Goal: Book appointment/travel/reservation

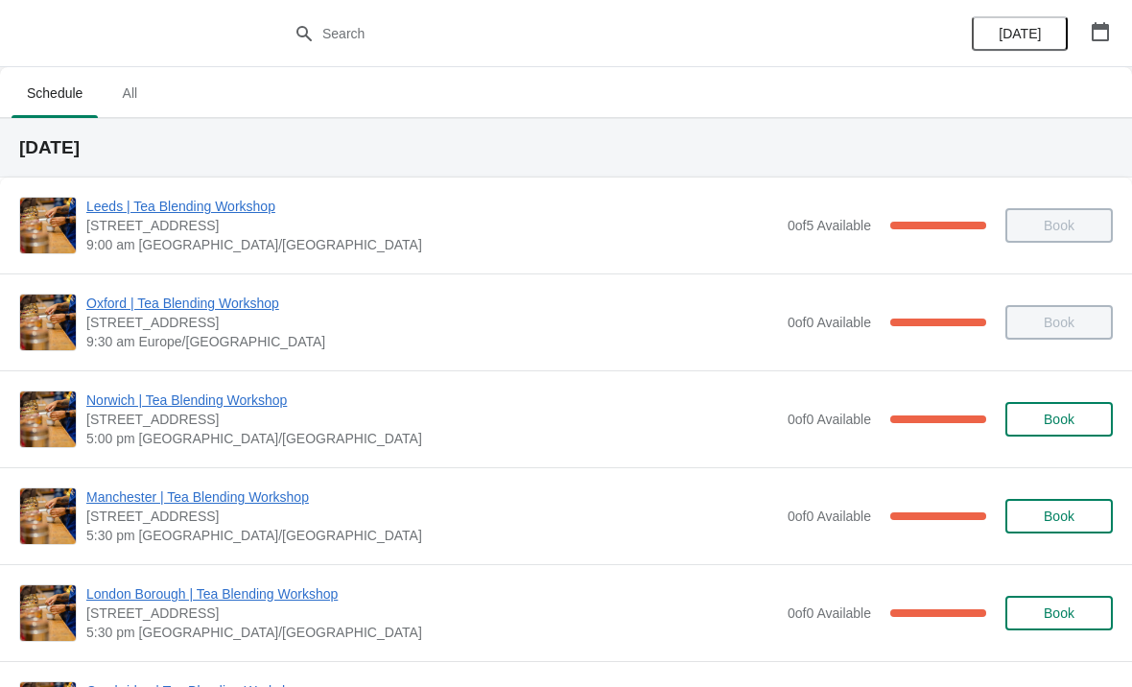
click at [146, 110] on span "All" at bounding box center [130, 93] width 48 height 35
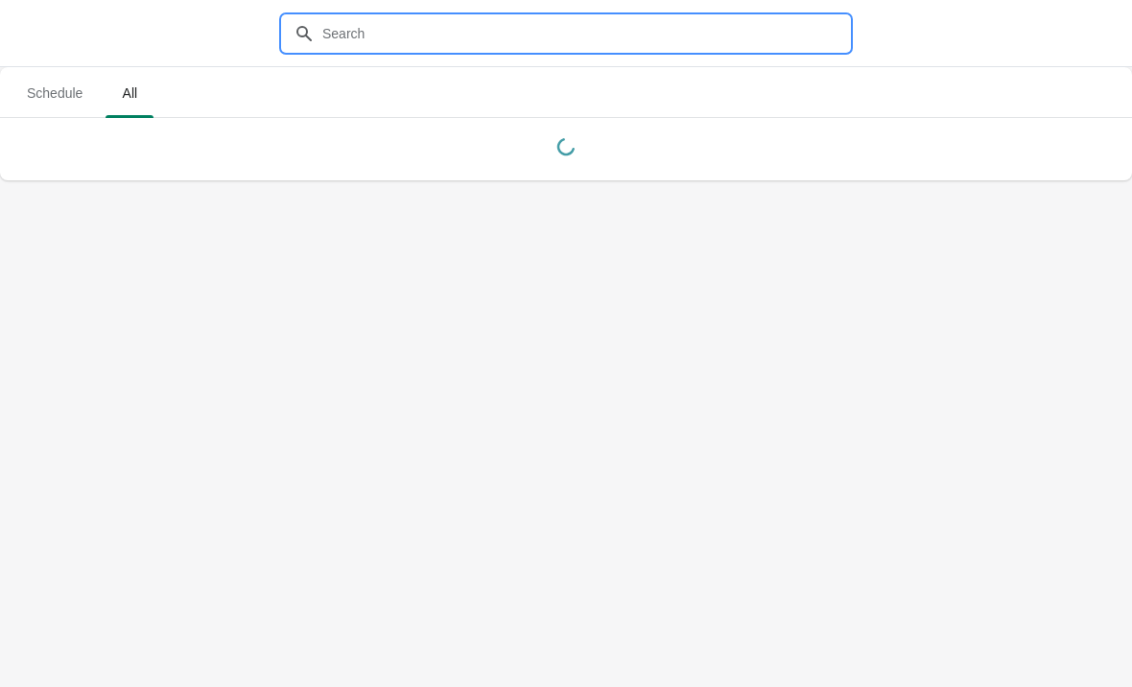
click at [584, 48] on input "text" at bounding box center [585, 33] width 528 height 35
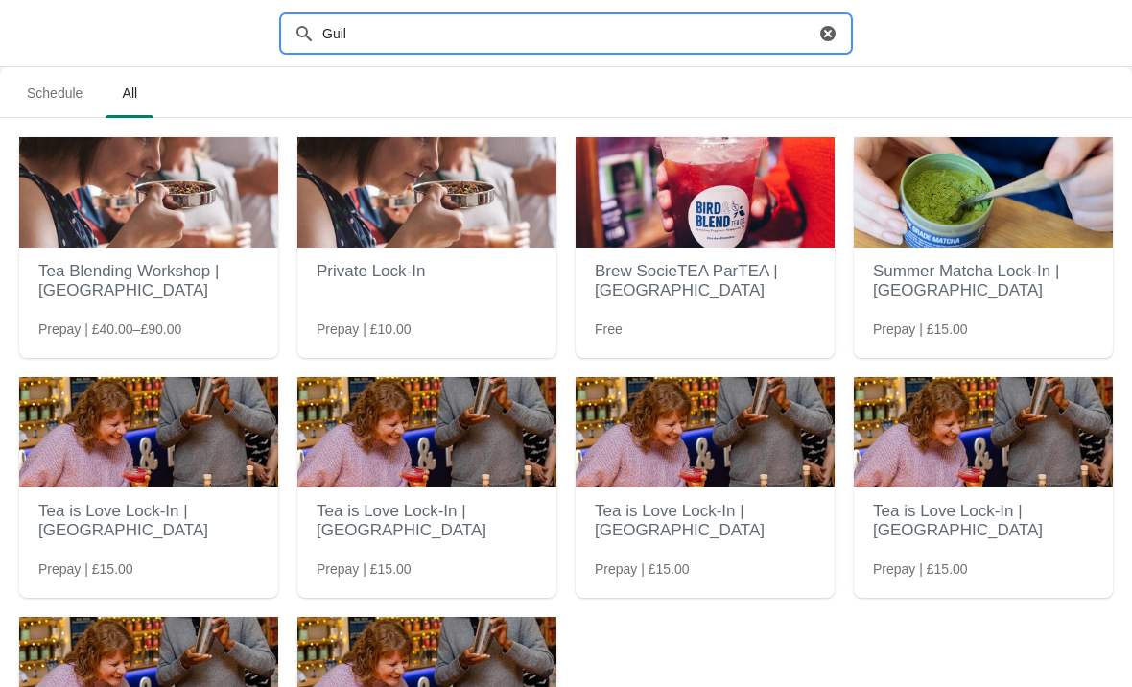
type input "Guild"
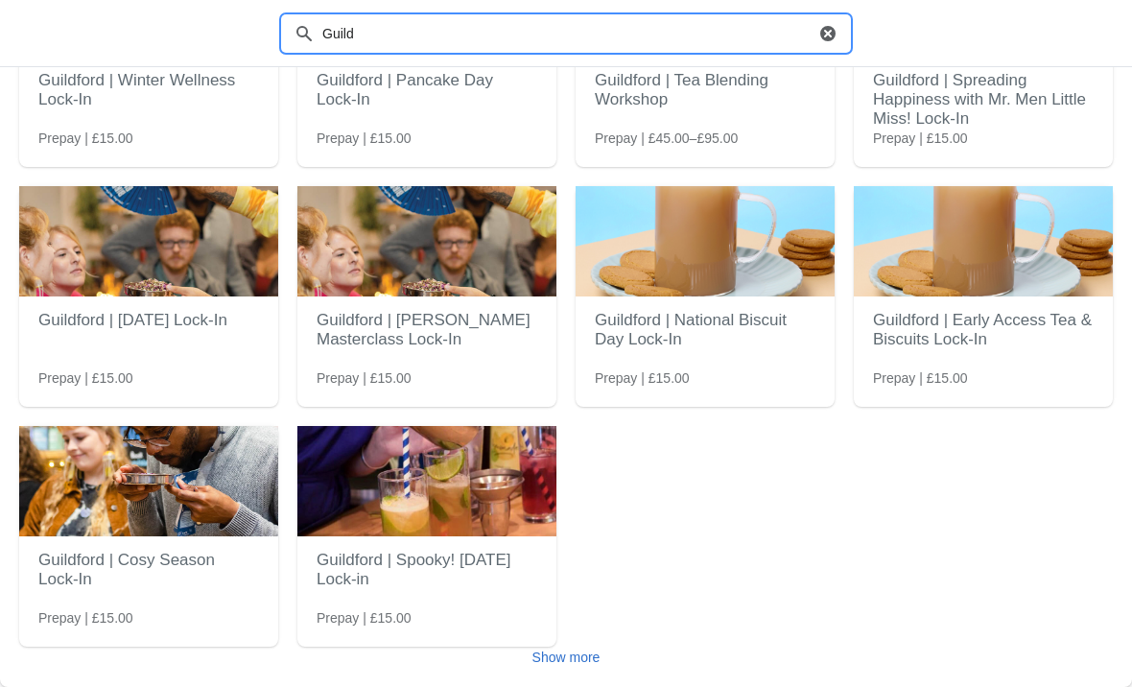
scroll to position [191, 0]
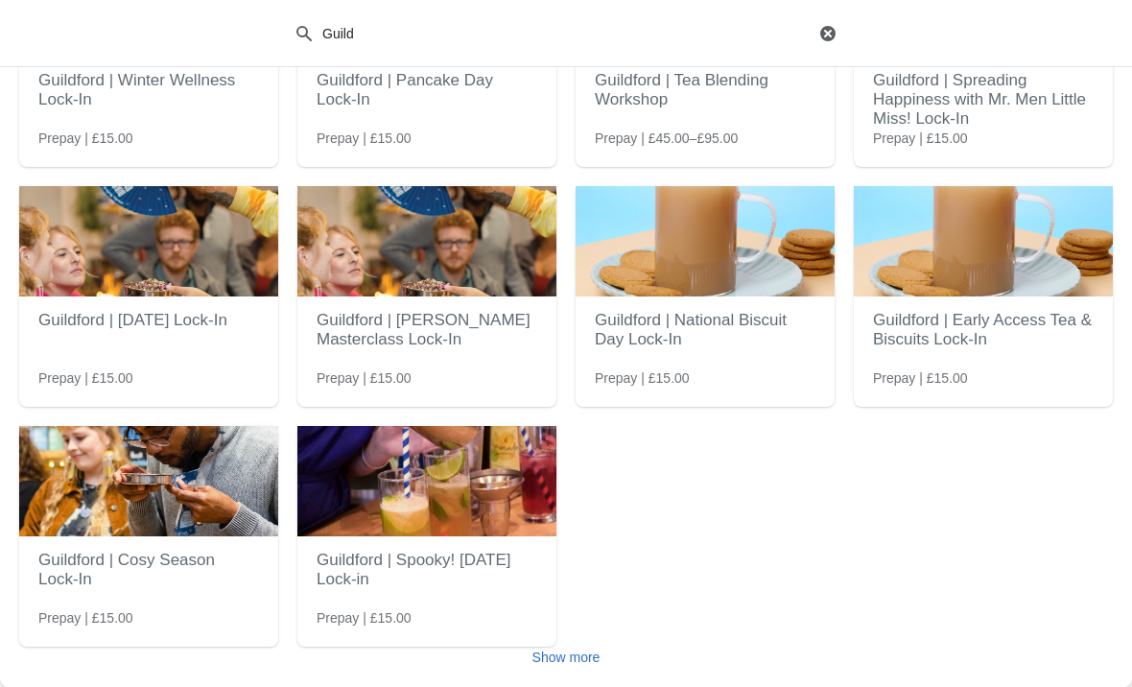
click at [93, 502] on img at bounding box center [148, 481] width 259 height 110
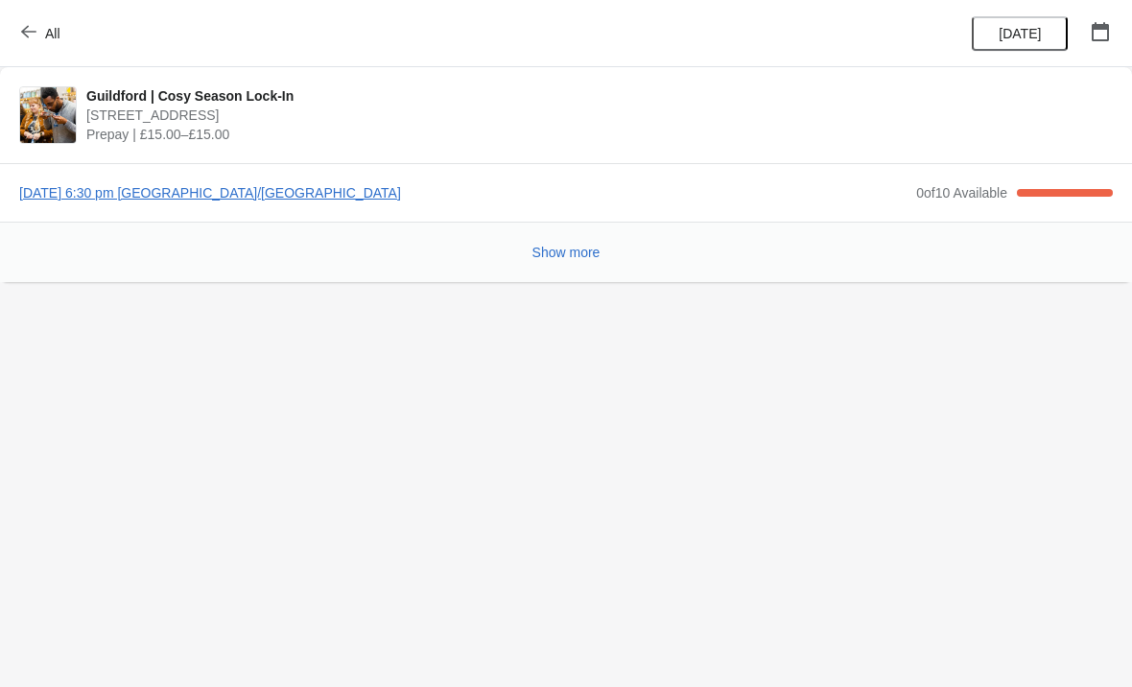
click at [563, 263] on button "Show more" at bounding box center [566, 252] width 83 height 35
click at [177, 196] on span "Thursday, September 11, 2025 | 6:30 pm Europe/London" at bounding box center [463, 192] width 888 height 19
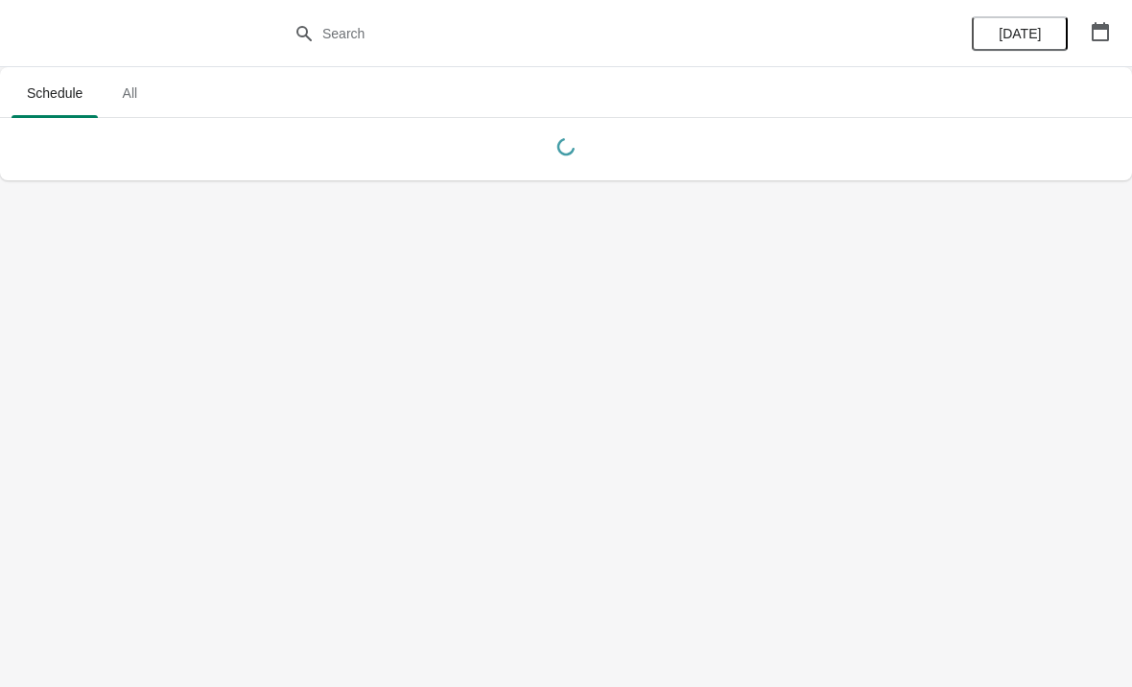
click at [127, 110] on span "All" at bounding box center [130, 93] width 48 height 35
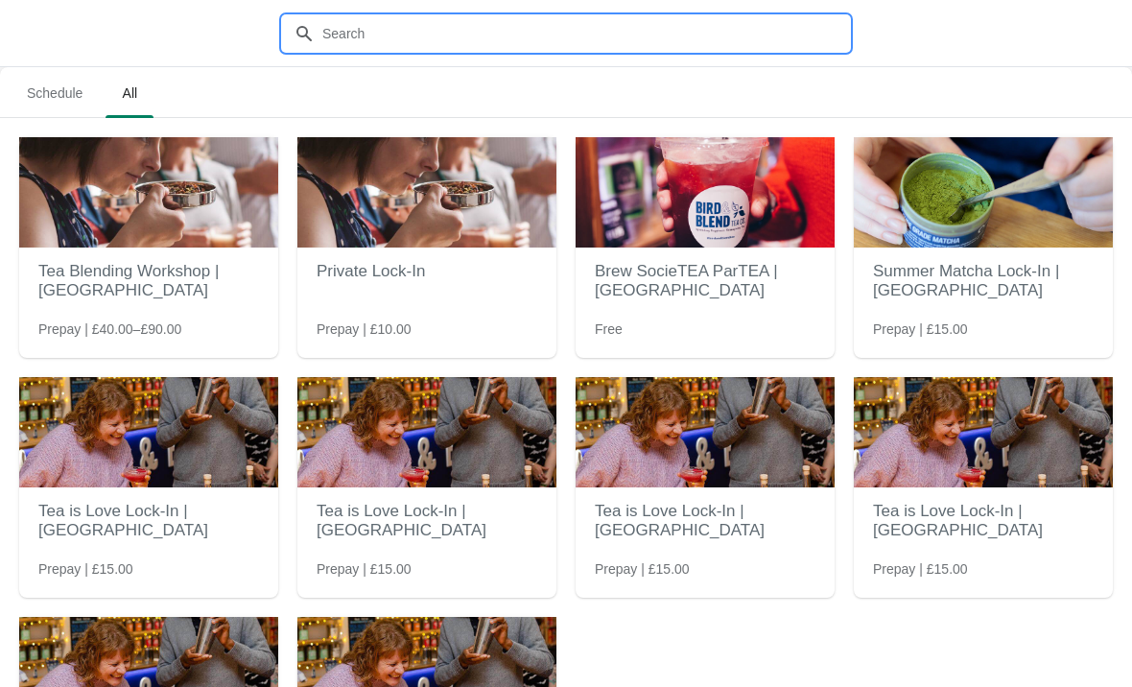
click at [452, 37] on input "text" at bounding box center [585, 33] width 528 height 35
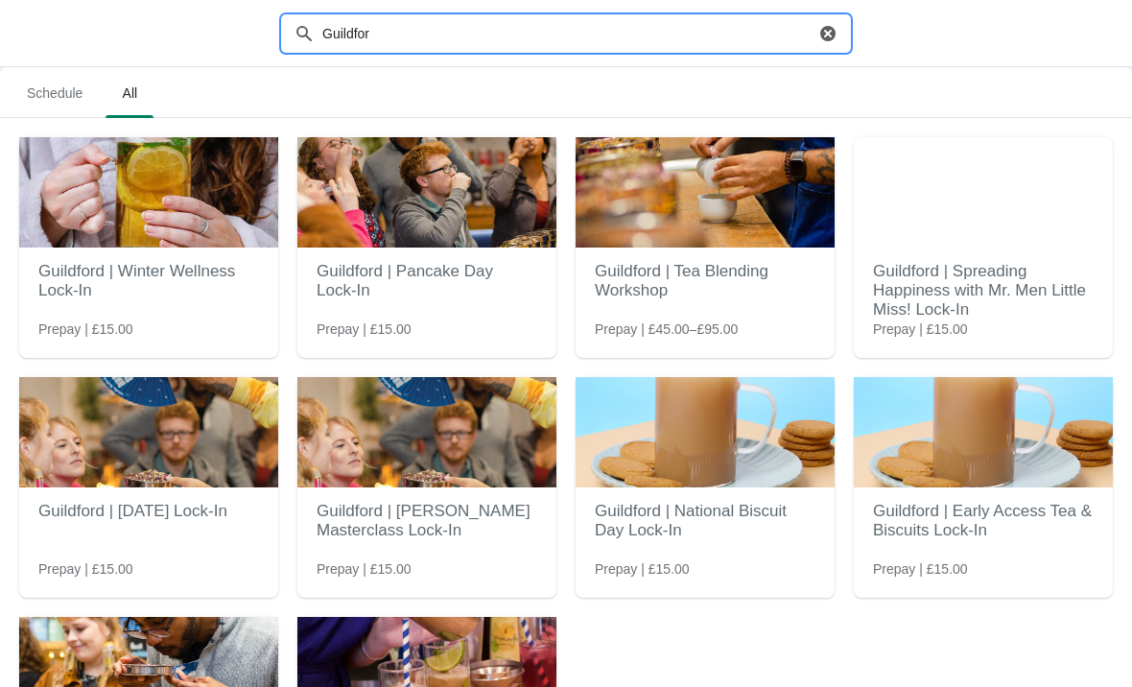
type input "Guildford"
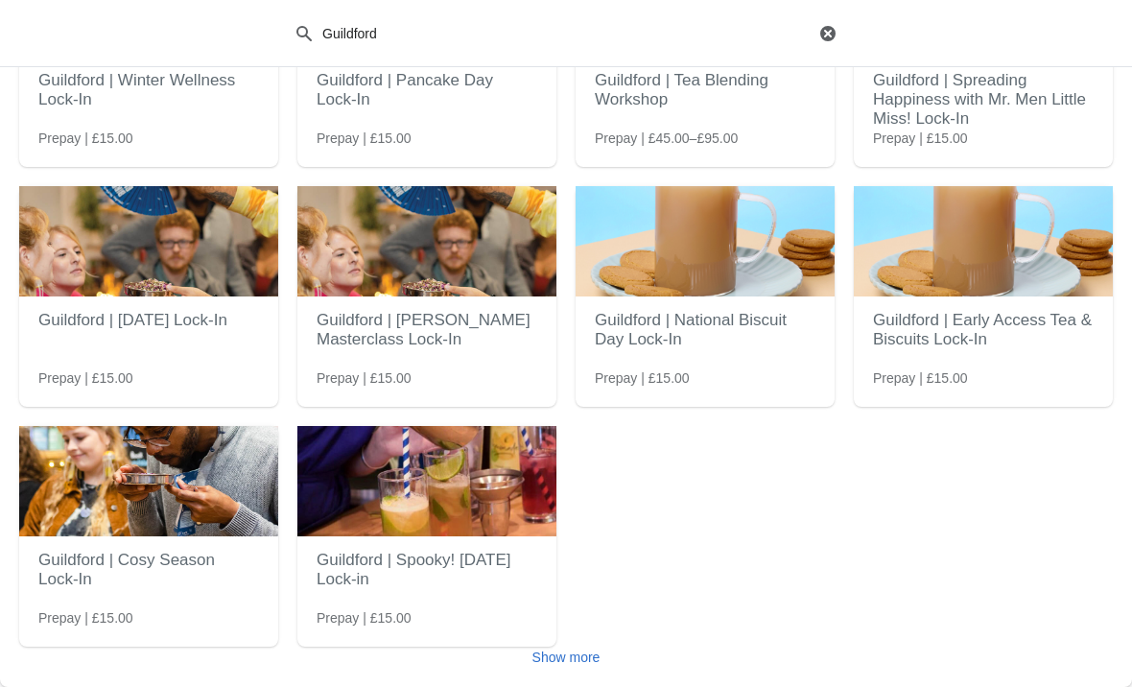
scroll to position [191, 0]
click at [493, 555] on h2 "Guildford | Spooky! [DATE] Lock-in" at bounding box center [427, 570] width 221 height 58
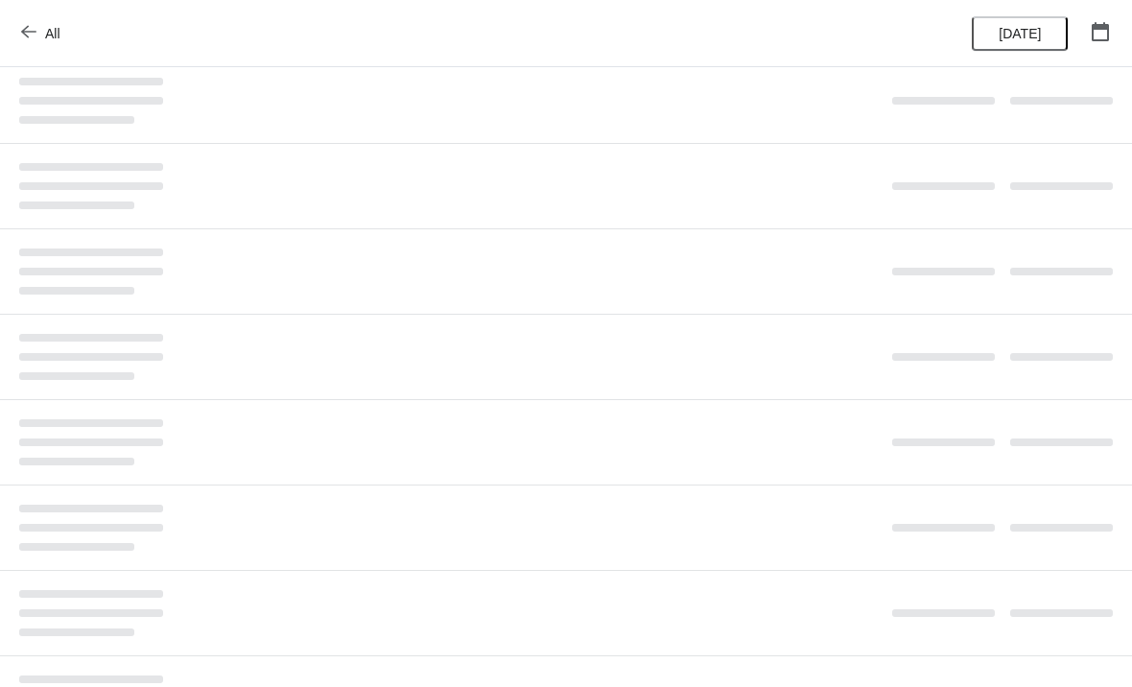
scroll to position [0, 0]
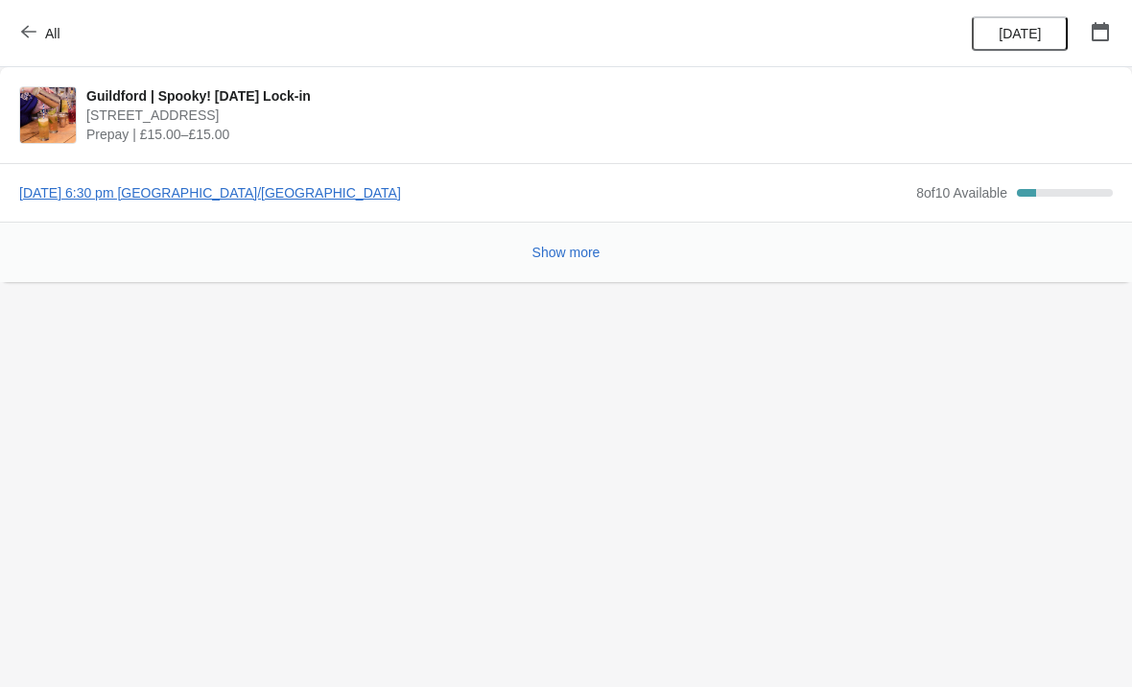
click at [51, 183] on span "[DATE] 6:30 pm [GEOGRAPHIC_DATA]/[GEOGRAPHIC_DATA]" at bounding box center [463, 192] width 888 height 19
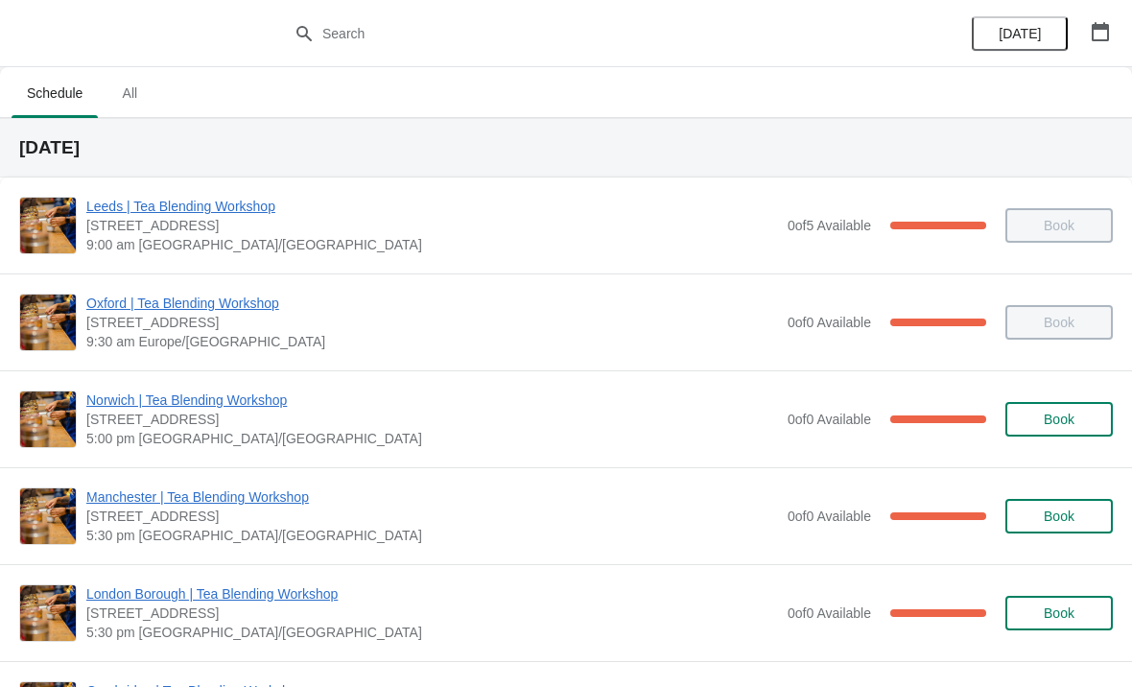
click at [137, 96] on span "All" at bounding box center [130, 93] width 48 height 35
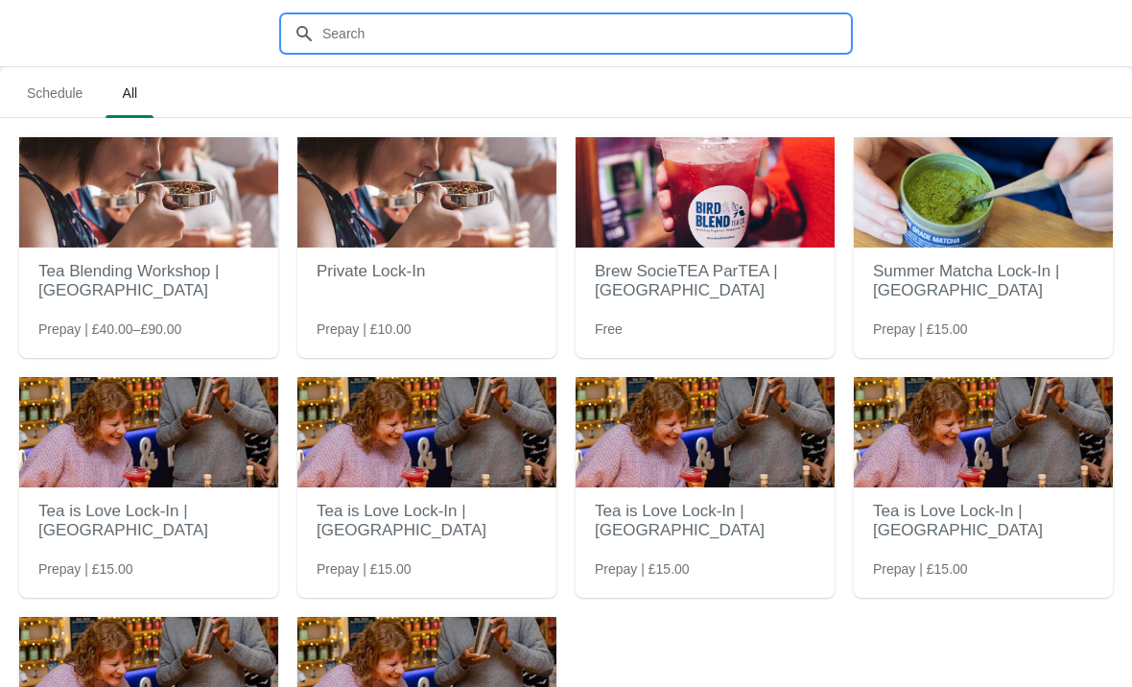
click at [684, 42] on input "text" at bounding box center [585, 33] width 528 height 35
click at [337, 48] on input "text" at bounding box center [585, 33] width 528 height 35
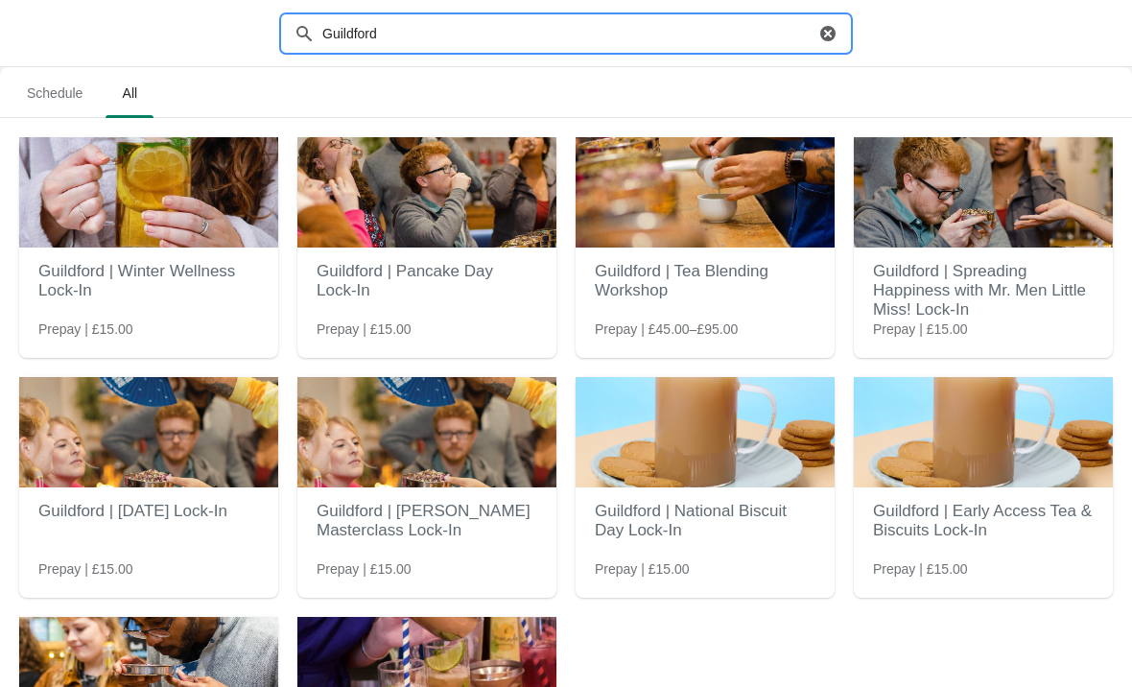
type input "Guildford"
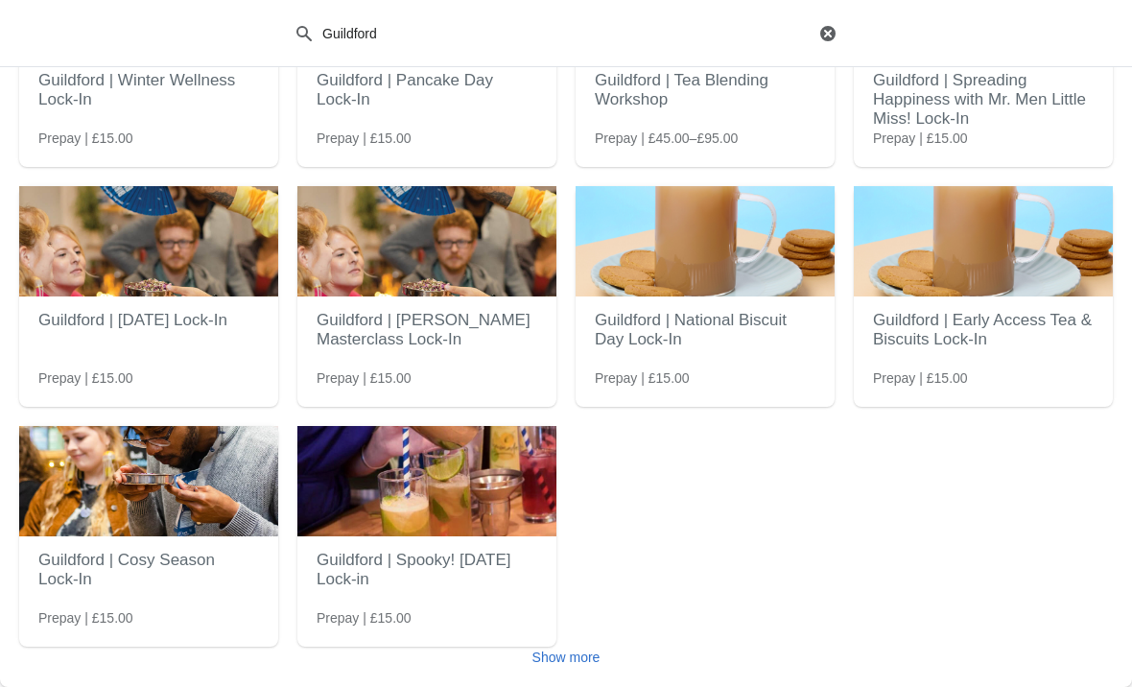
scroll to position [191, 0]
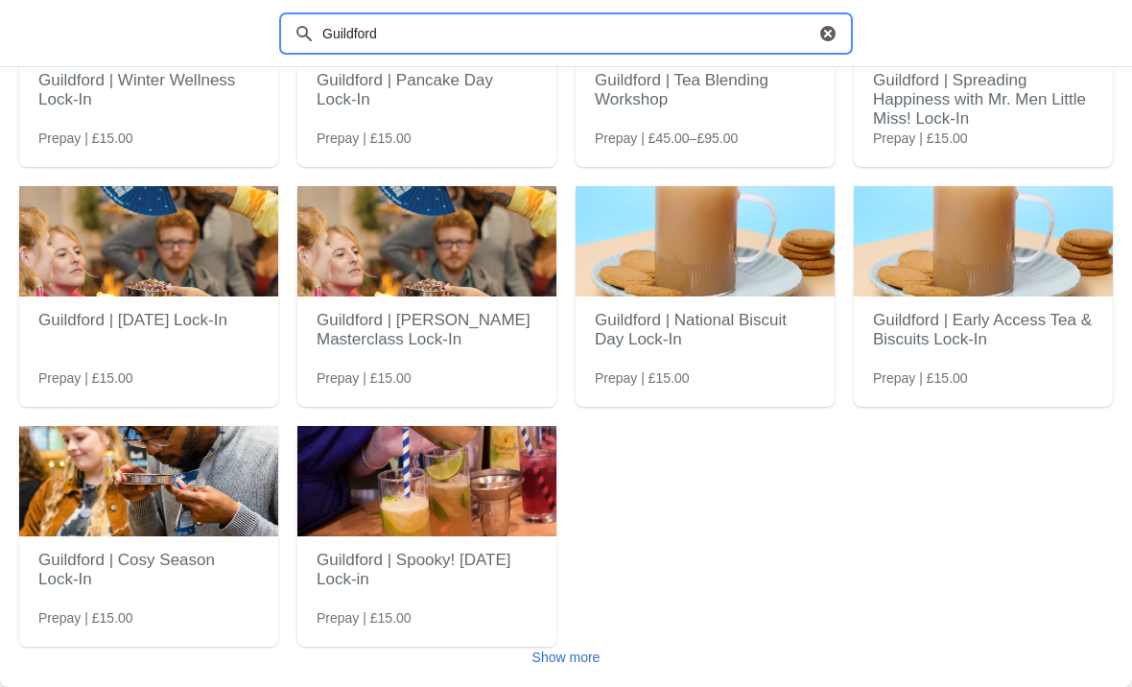
click at [371, 522] on img at bounding box center [426, 481] width 259 height 110
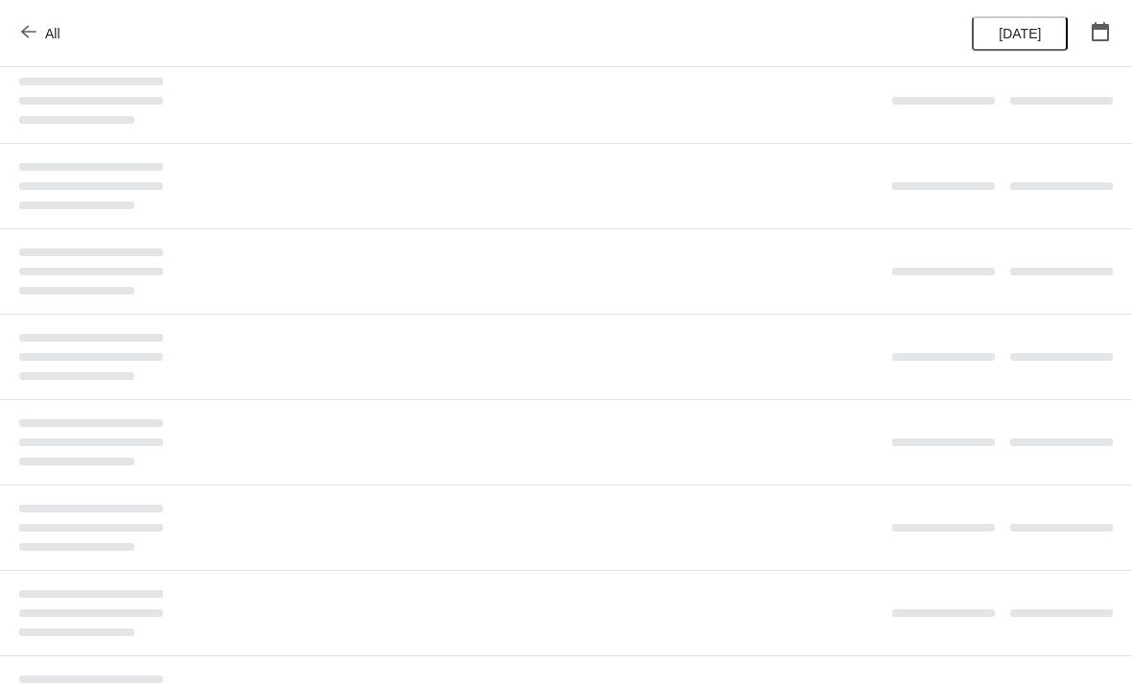
scroll to position [0, 0]
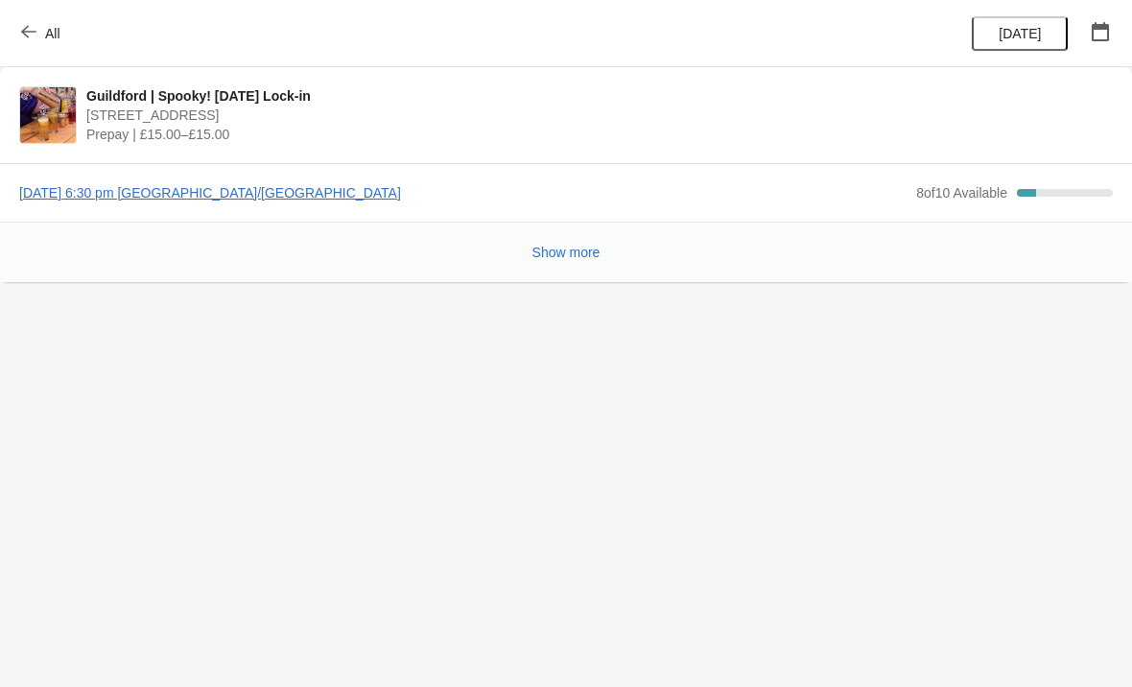
click at [830, 191] on span "[DATE] 6:30 pm [GEOGRAPHIC_DATA]/[GEOGRAPHIC_DATA]" at bounding box center [463, 192] width 888 height 19
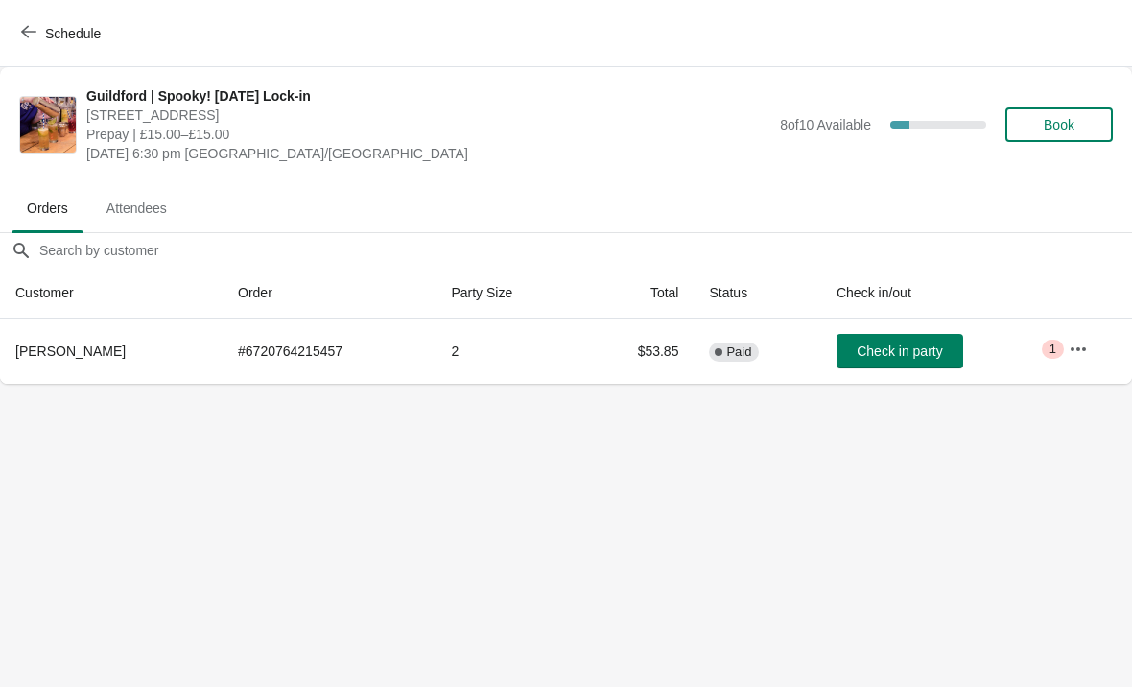
click at [1058, 114] on button "Book" at bounding box center [1059, 124] width 107 height 35
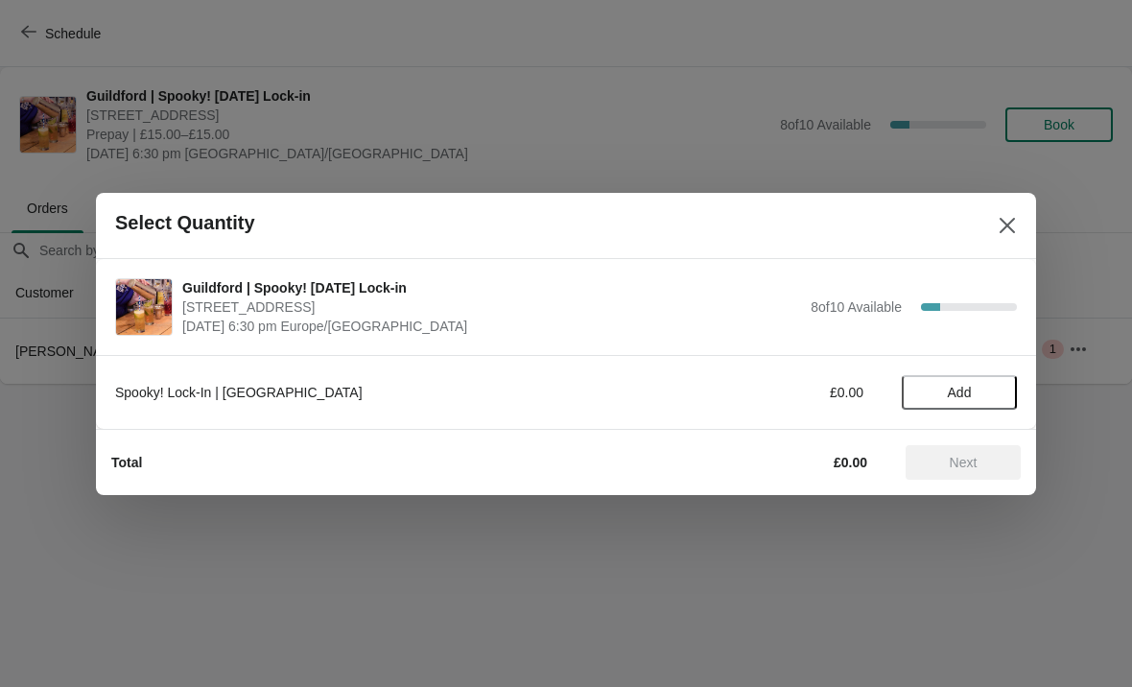
click at [959, 389] on span "Add" at bounding box center [960, 392] width 24 height 15
click at [1009, 378] on div "Spooky! Lock-In | Guildford £15.00 1" at bounding box center [566, 392] width 902 height 35
click at [988, 388] on icon at bounding box center [992, 392] width 20 height 20
click at [978, 469] on span "Next" at bounding box center [964, 462] width 28 height 15
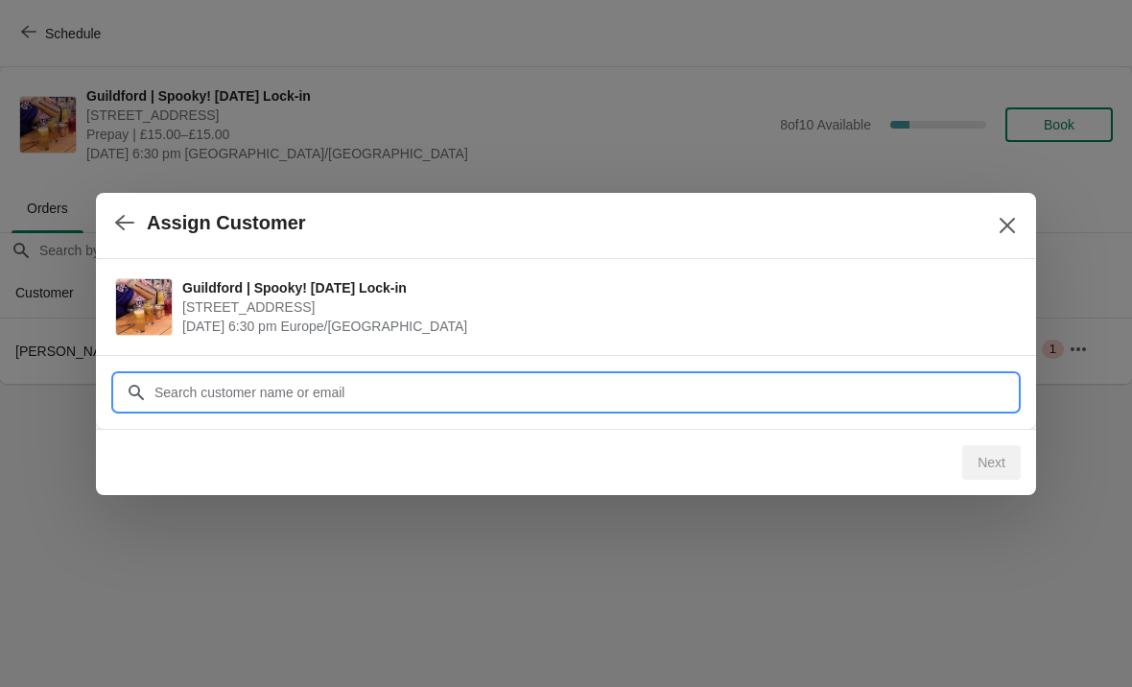
click at [615, 402] on input "Customer" at bounding box center [586, 392] width 864 height 35
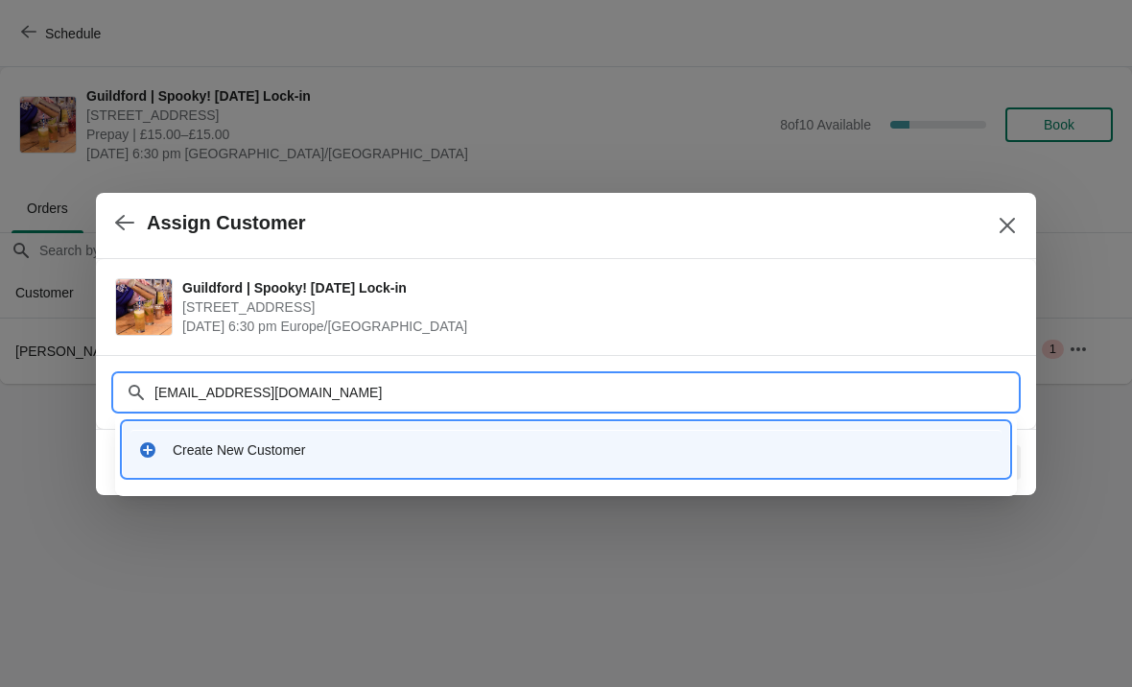
type input "Charlotte.allan13@gmail.co,"
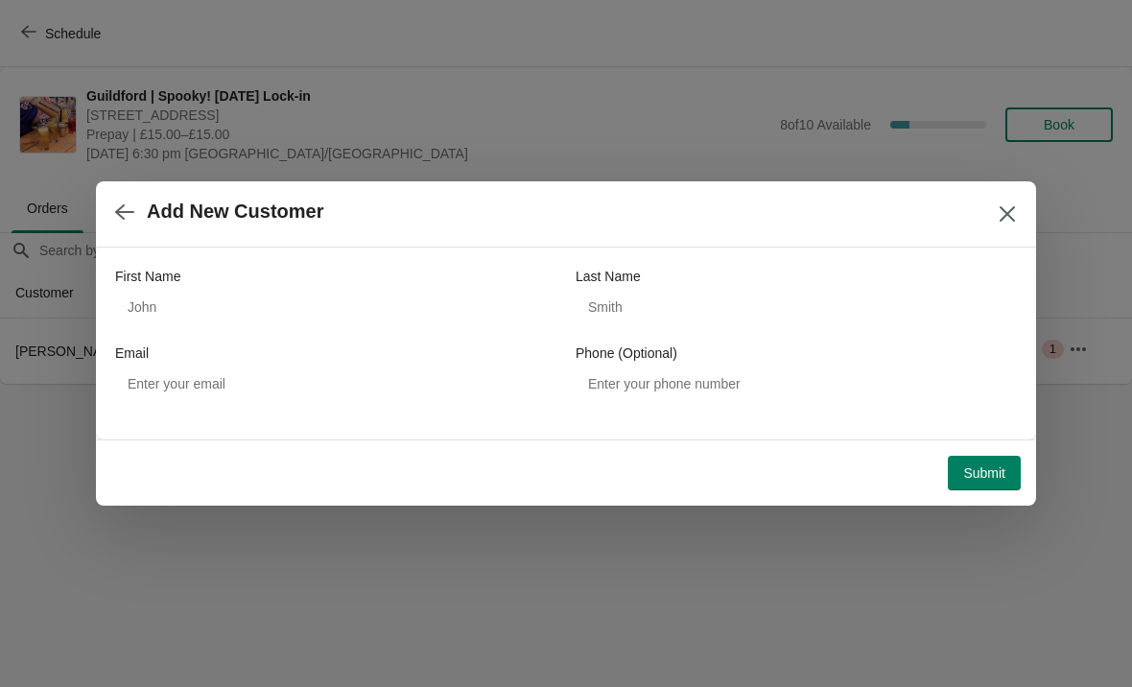
click at [125, 221] on icon "button" at bounding box center [124, 211] width 19 height 19
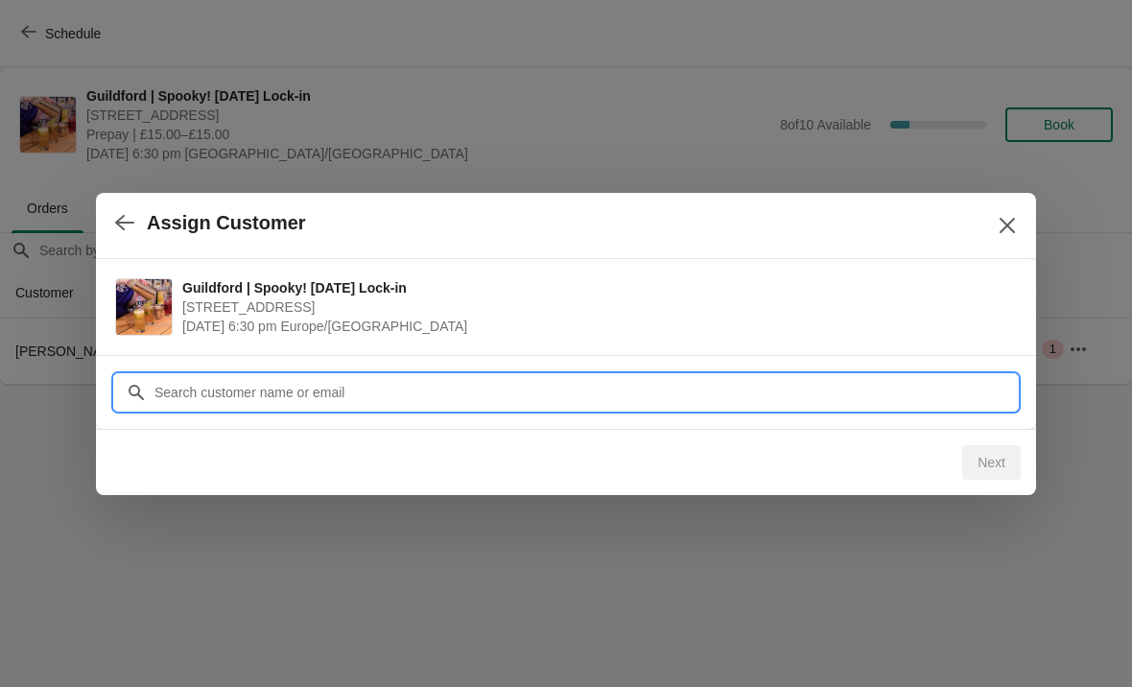
click at [214, 398] on input "Customer" at bounding box center [586, 392] width 864 height 35
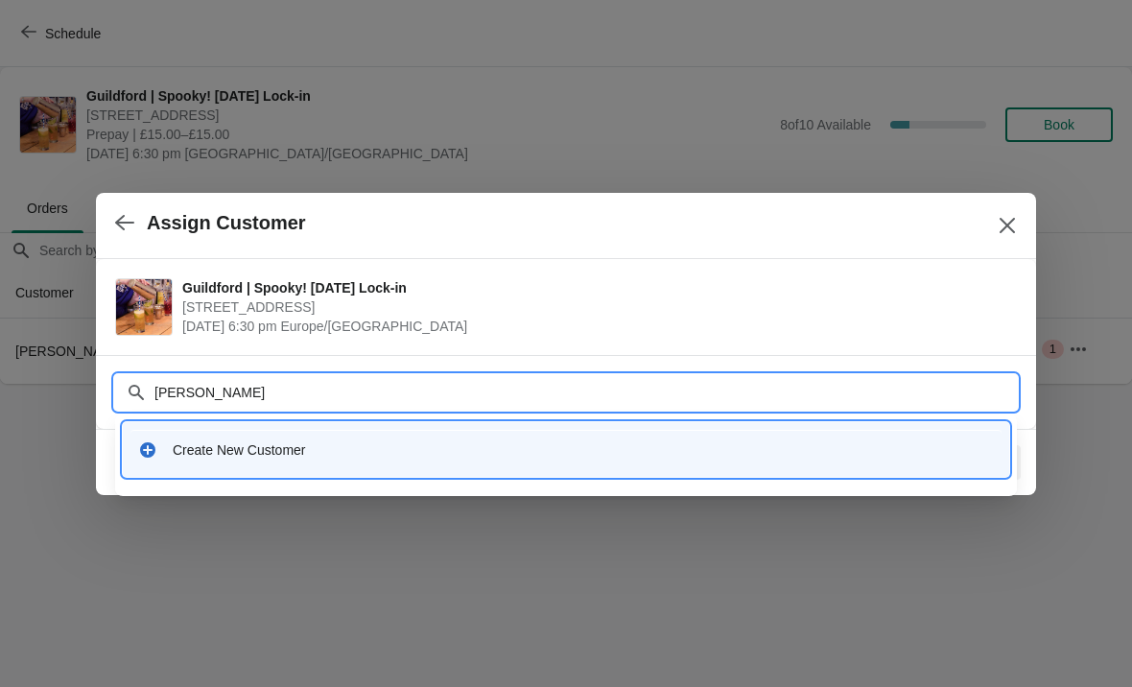
type input "Charlotte"
click at [206, 436] on div "Create New Customer" at bounding box center [565, 449] width 871 height 39
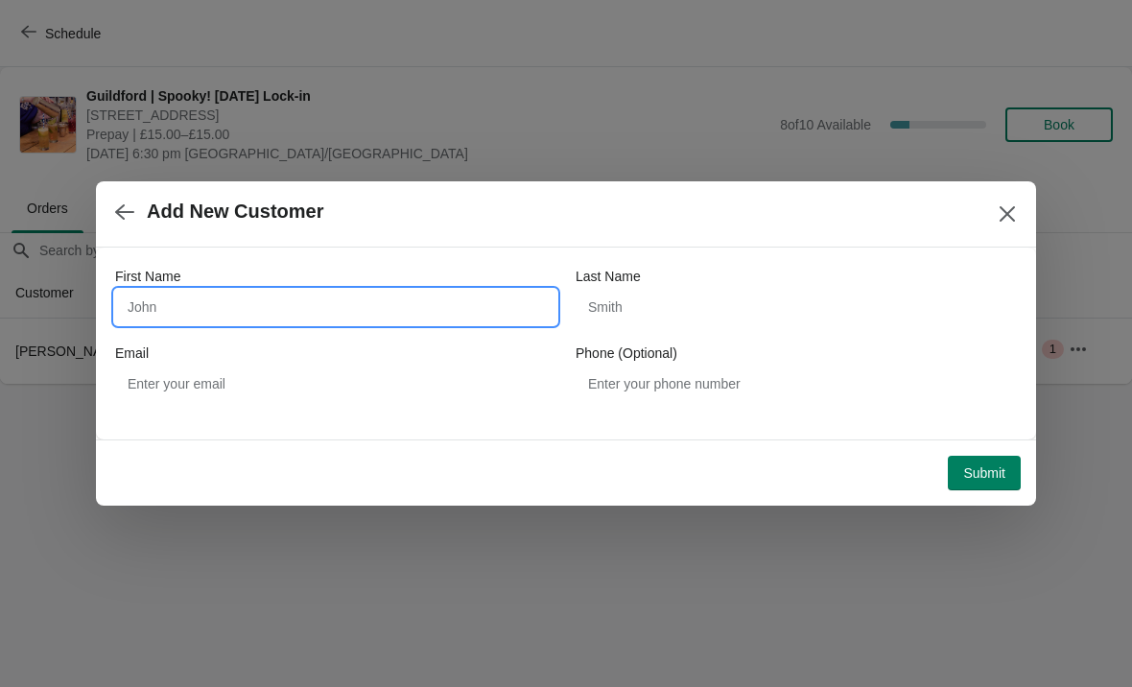
click at [203, 301] on input "First Name" at bounding box center [335, 307] width 441 height 35
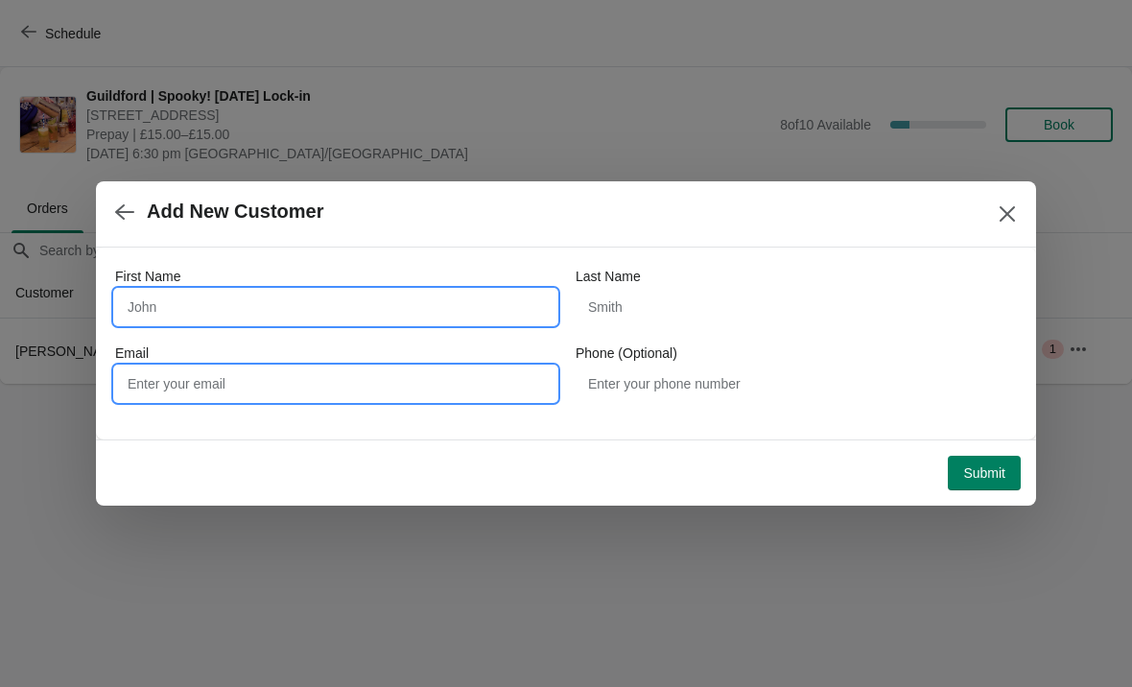
click at [178, 383] on input "Email" at bounding box center [335, 384] width 441 height 35
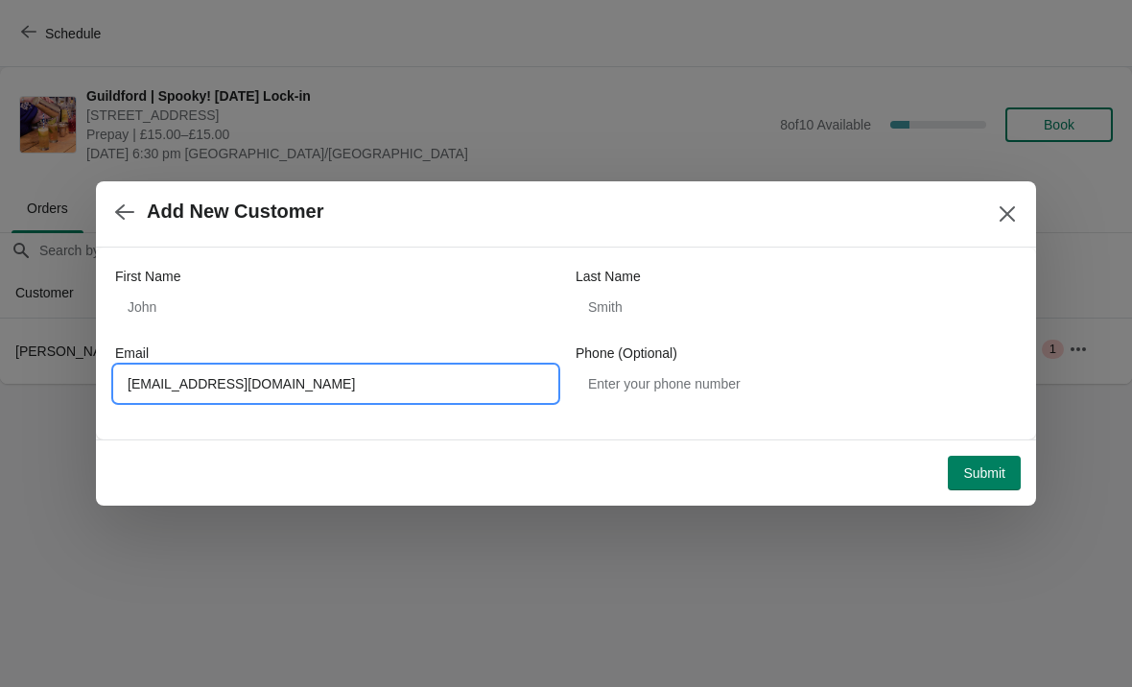
type input "Charlotte.allan13@gmail.com"
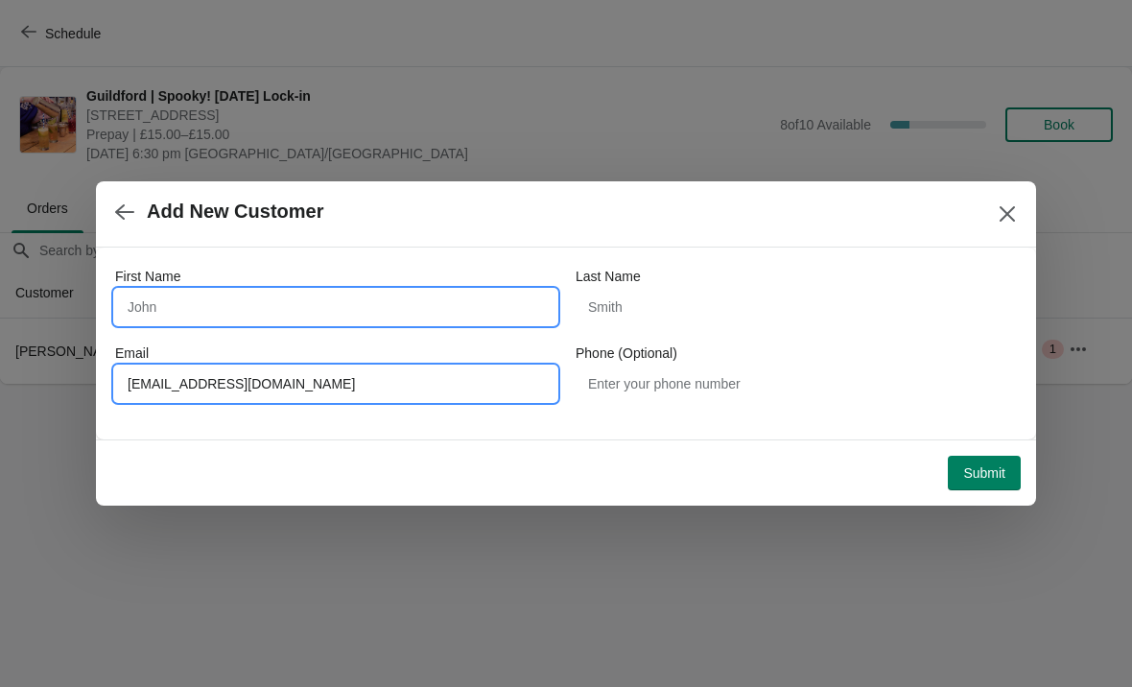
click at [162, 307] on input "First Name" at bounding box center [335, 307] width 441 height 35
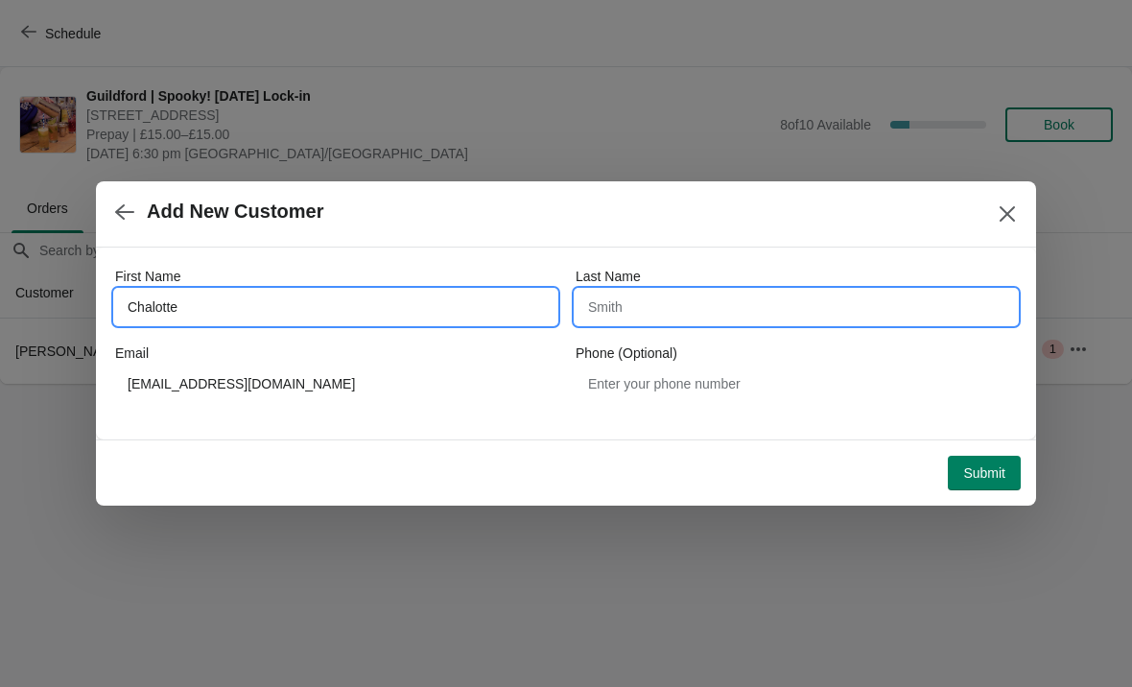
click at [787, 316] on input "Last Name" at bounding box center [796, 307] width 441 height 35
click at [222, 311] on input "Chalotte" at bounding box center [335, 307] width 441 height 35
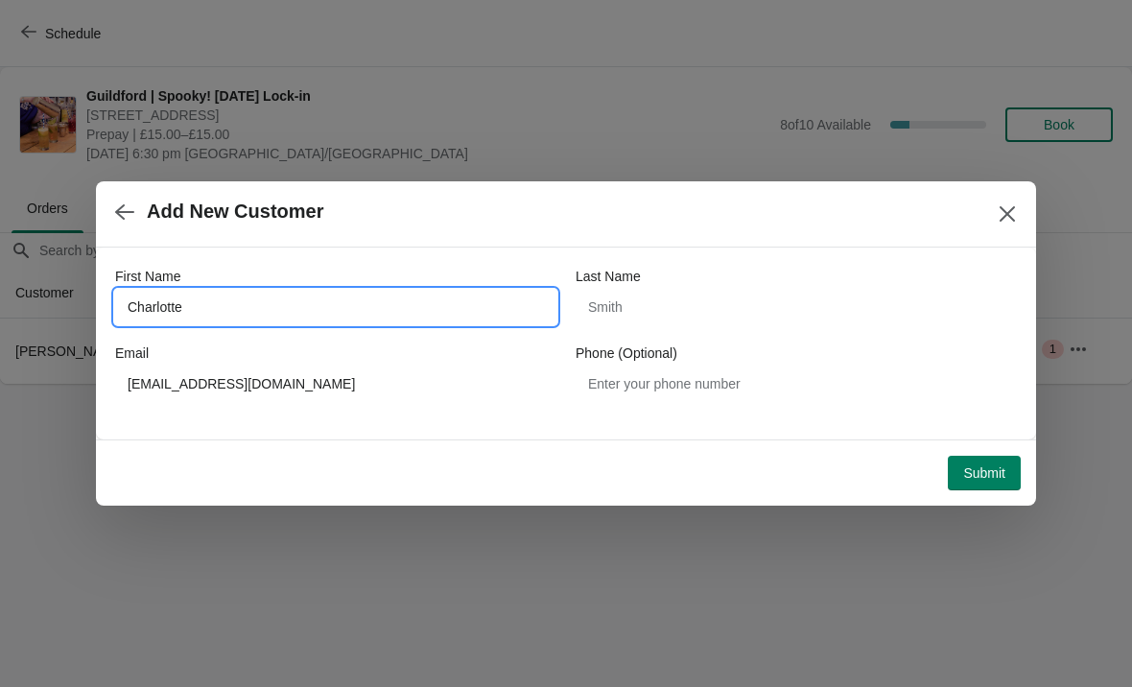
type input "Charlotte"
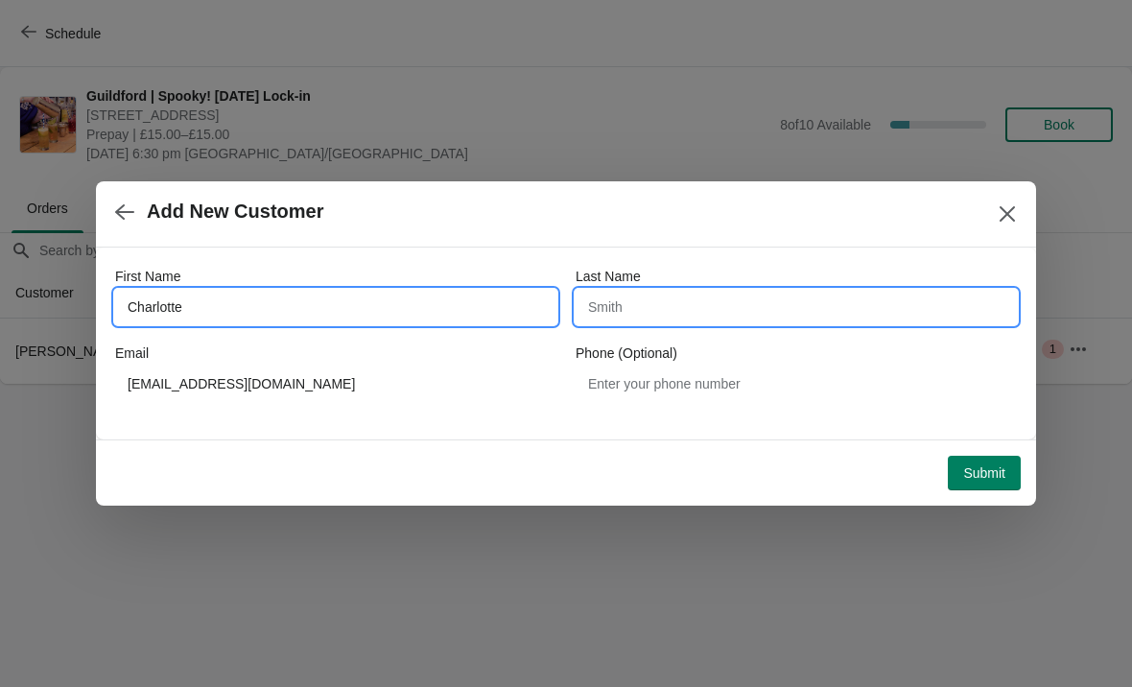
click at [816, 311] on input "Last Name" at bounding box center [796, 307] width 441 height 35
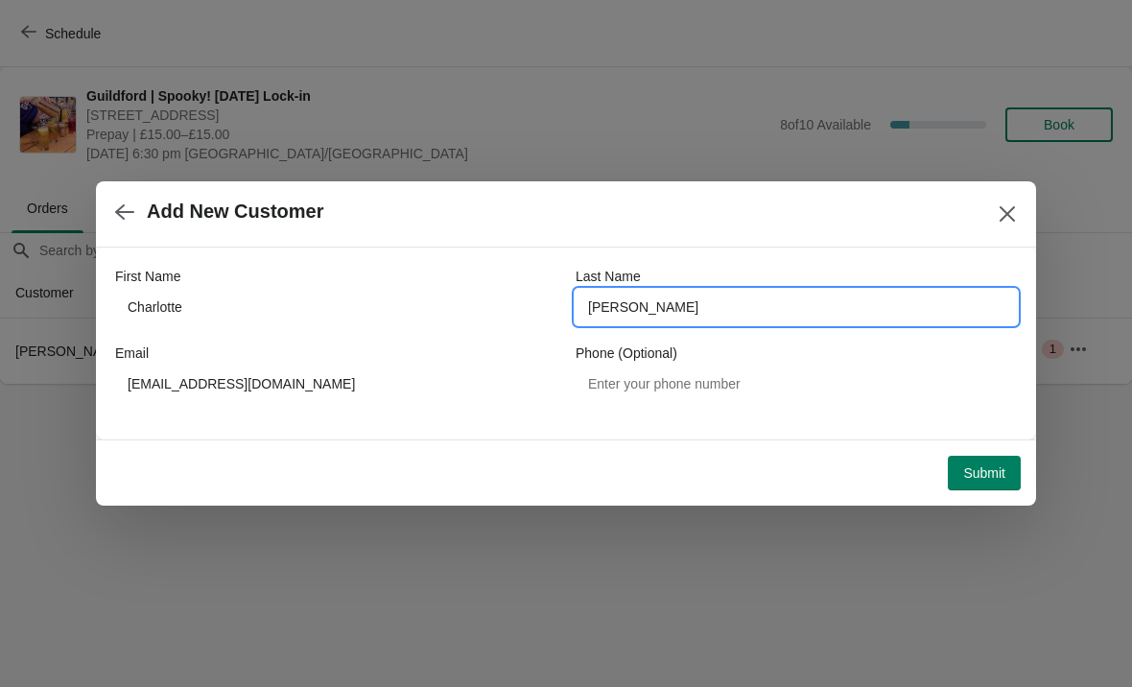
type input "Allan"
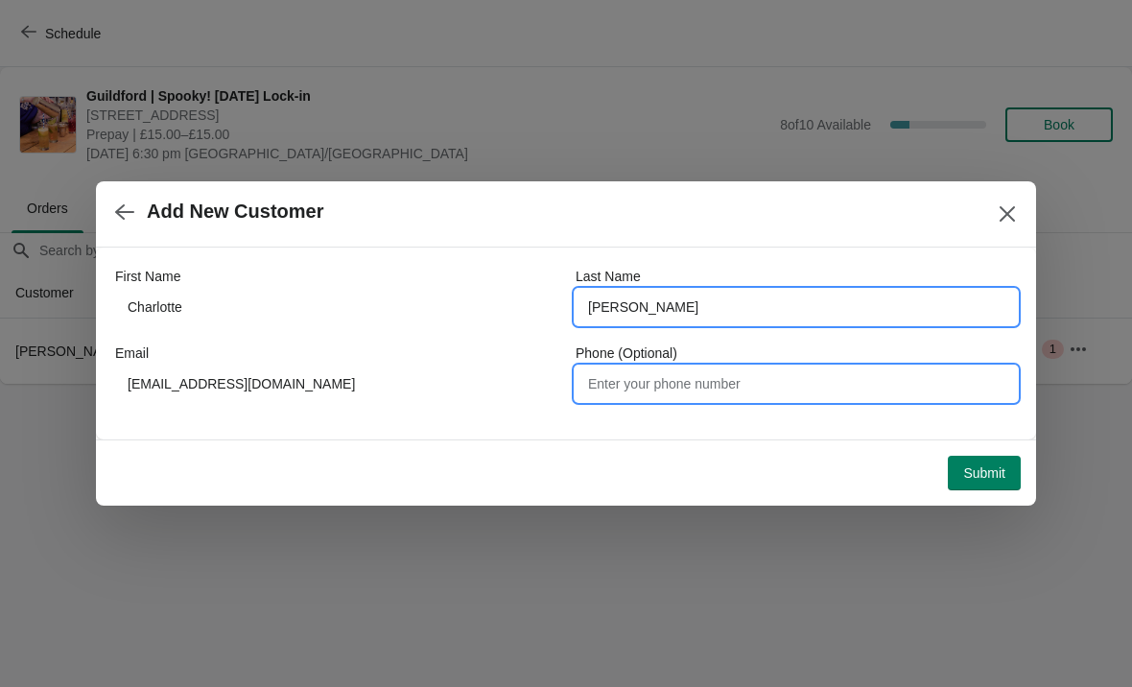
click at [717, 374] on input "Phone (Optional)" at bounding box center [796, 384] width 441 height 35
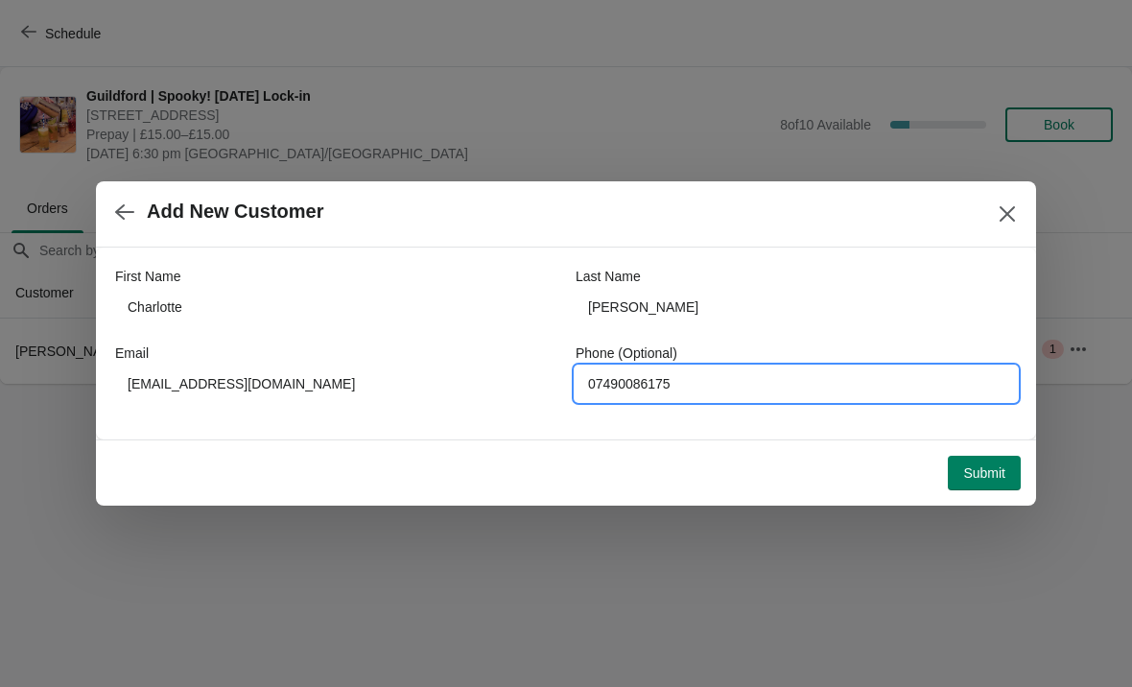
type input "07490086175"
click at [987, 475] on span "Submit" at bounding box center [984, 472] width 42 height 15
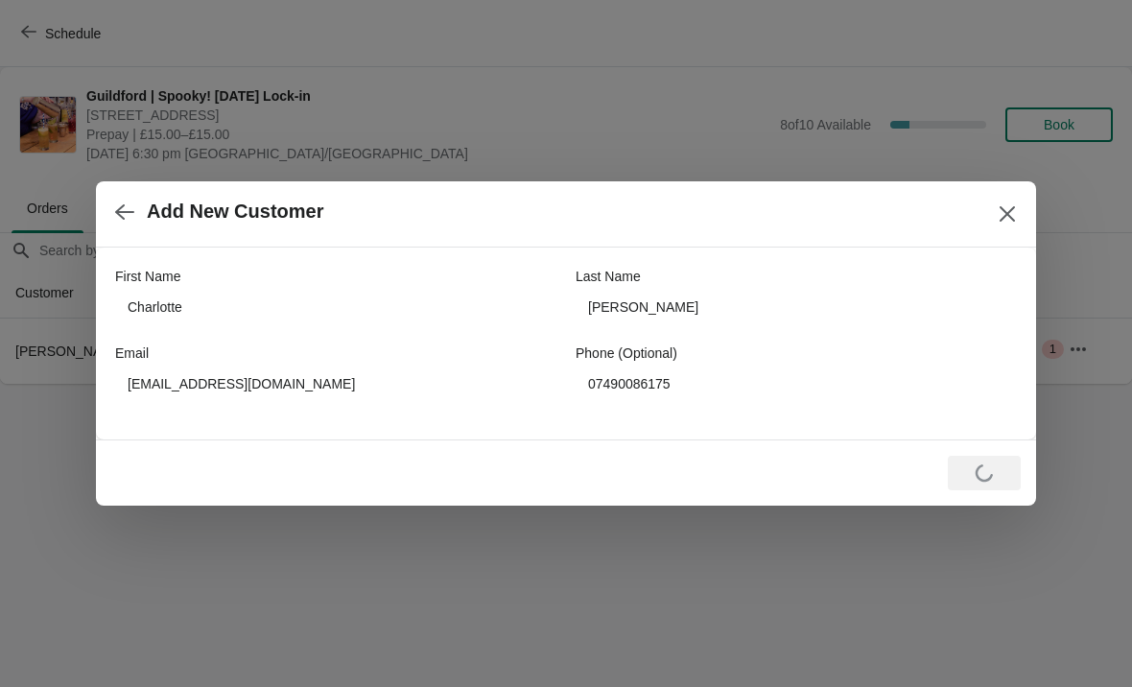
click at [133, 227] on button "button" at bounding box center [124, 211] width 35 height 37
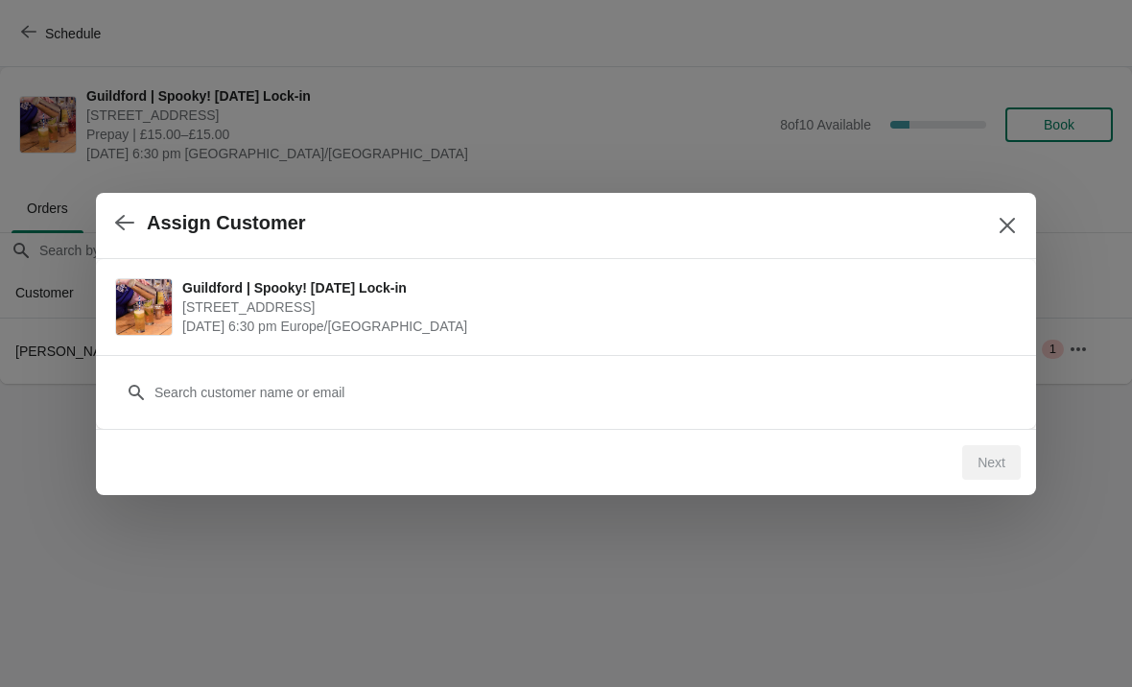
click at [123, 220] on icon "button" at bounding box center [124, 222] width 19 height 19
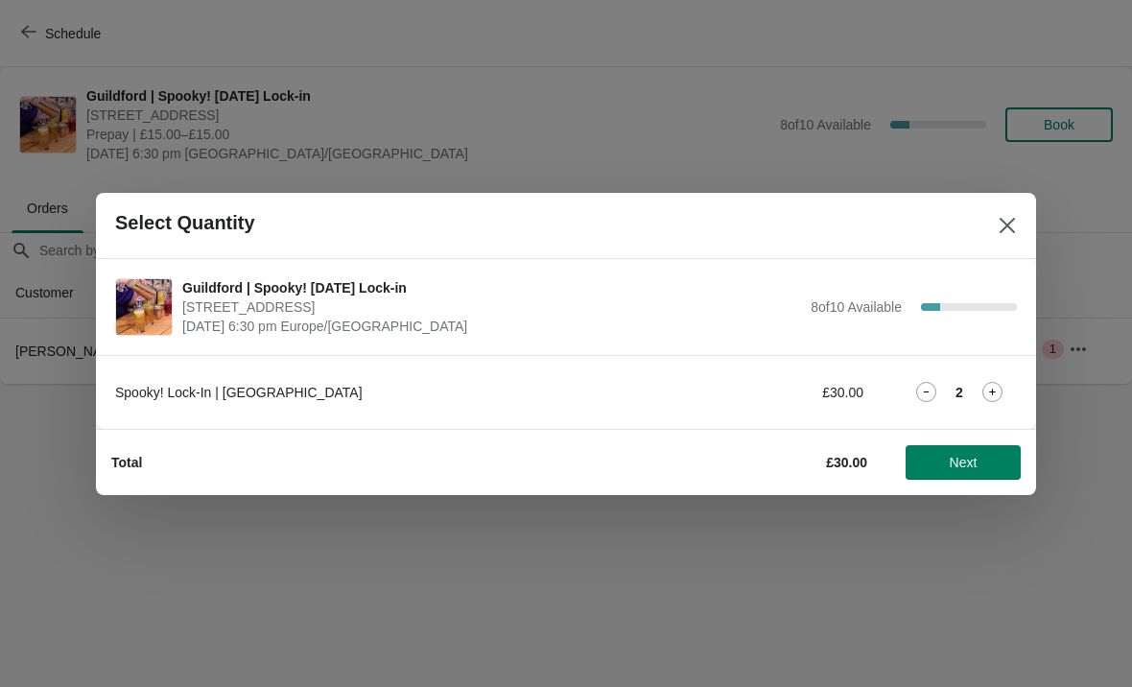
click at [984, 455] on span "Next" at bounding box center [963, 462] width 84 height 15
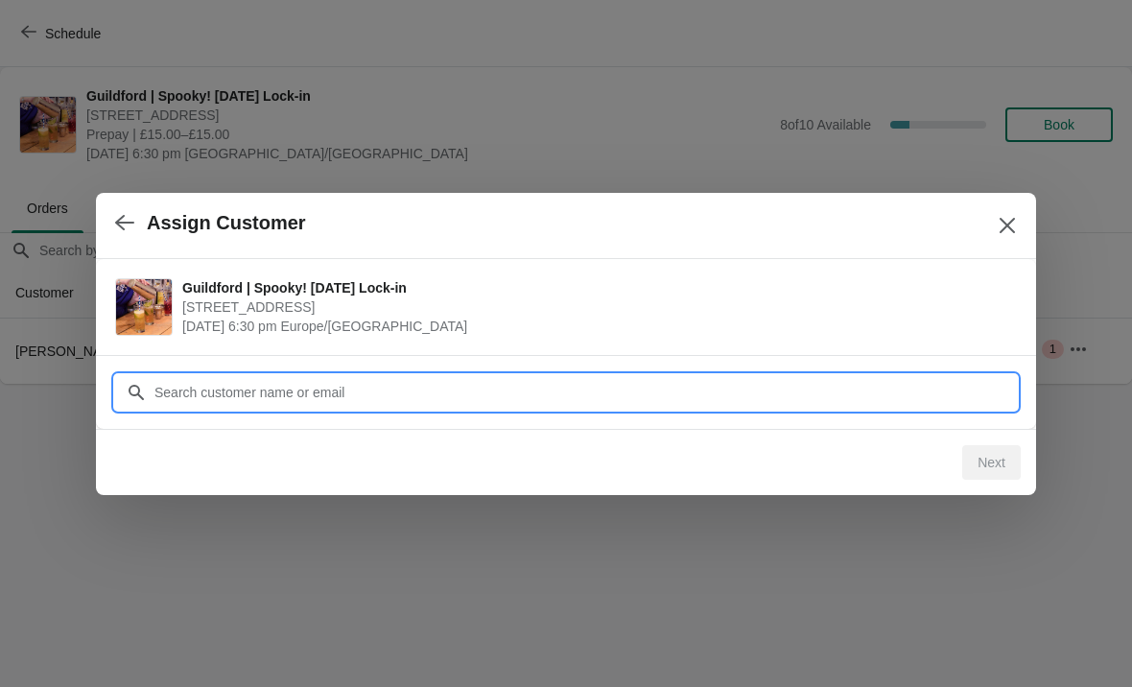
click at [394, 381] on input "Customer" at bounding box center [586, 392] width 864 height 35
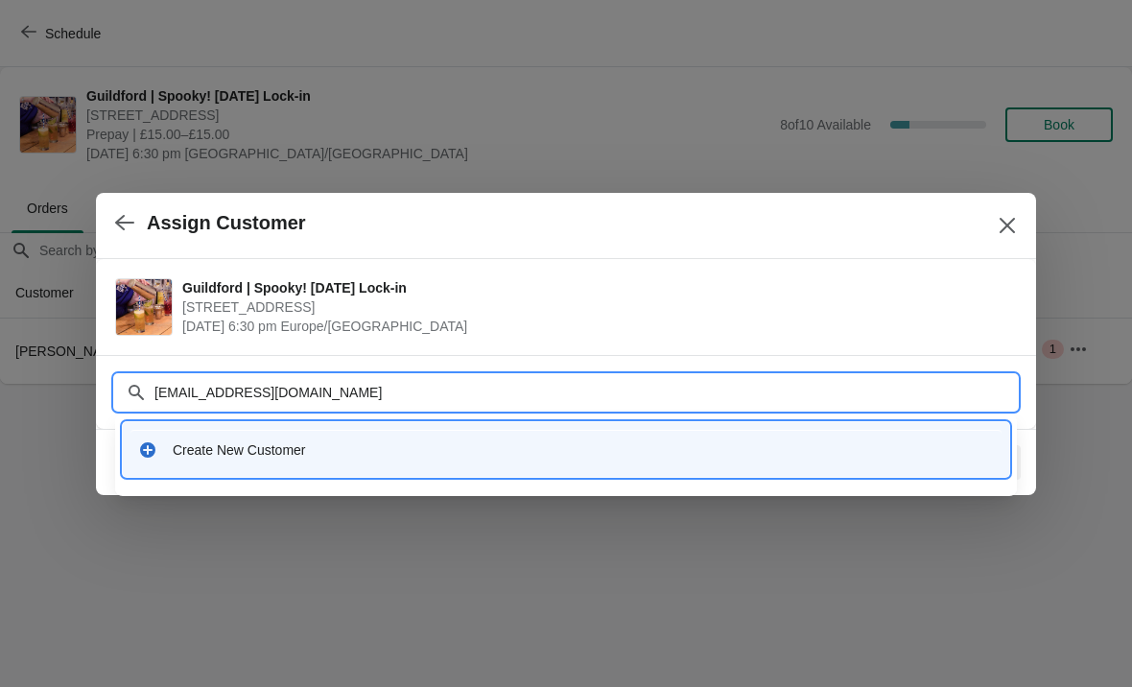
type input "Charlotte.allan13@gmail.com"
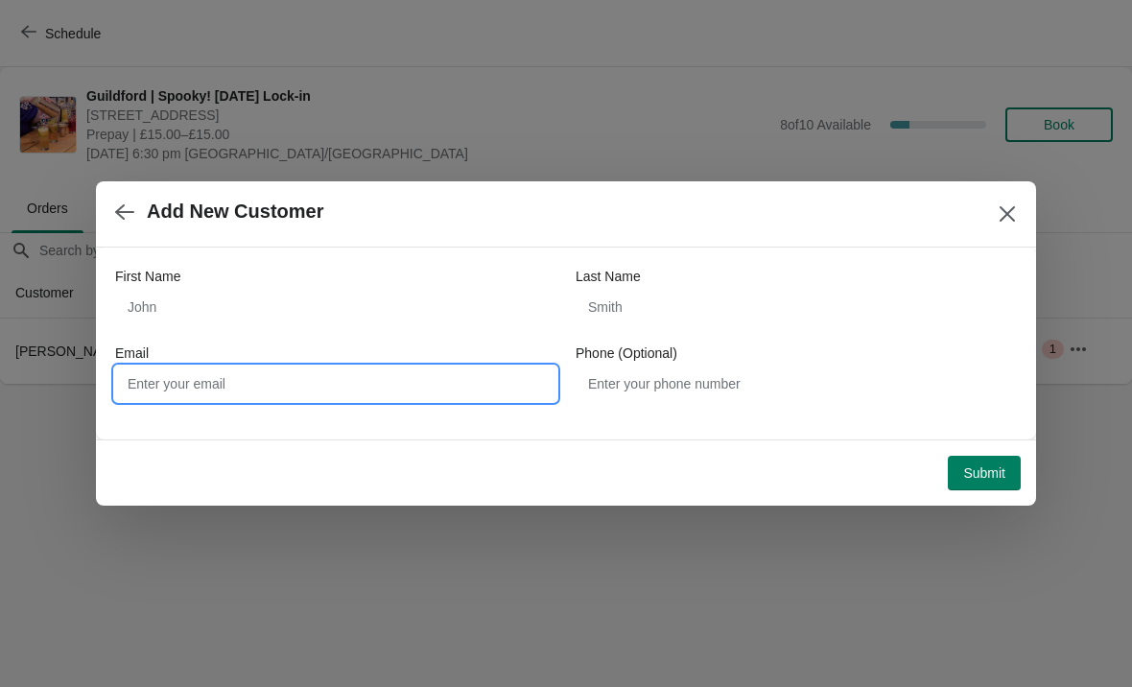
click at [393, 382] on input "Email" at bounding box center [335, 384] width 441 height 35
type input "Charlotte.allan13@gmail.com"
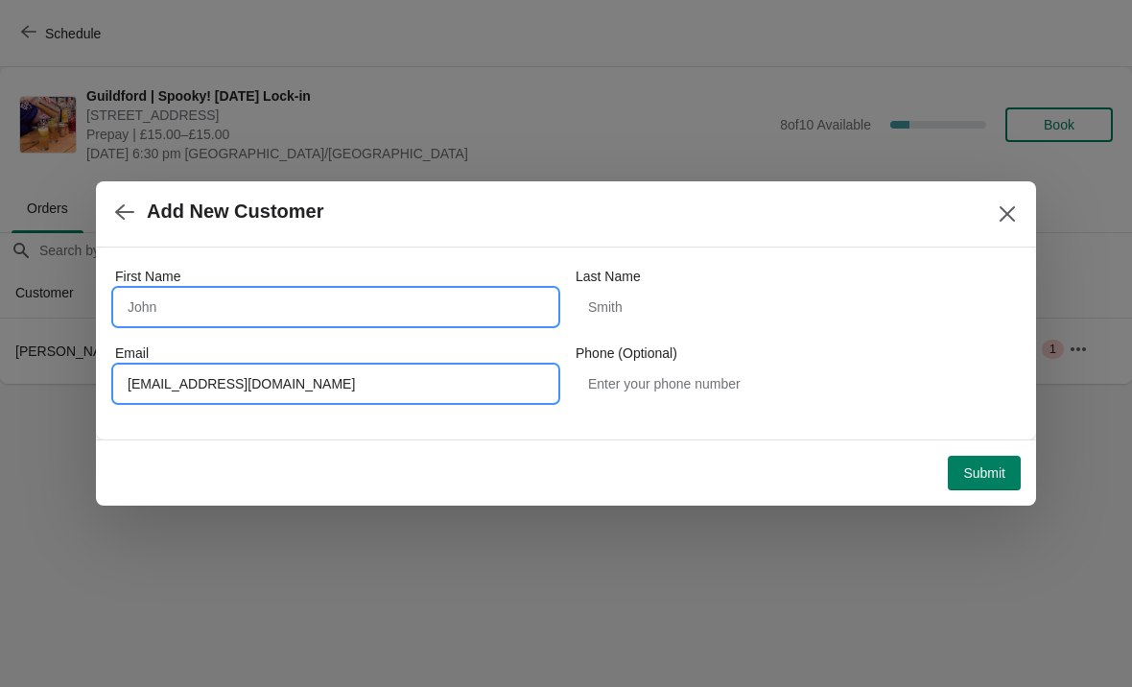
click at [161, 321] on input "First Name" at bounding box center [335, 307] width 441 height 35
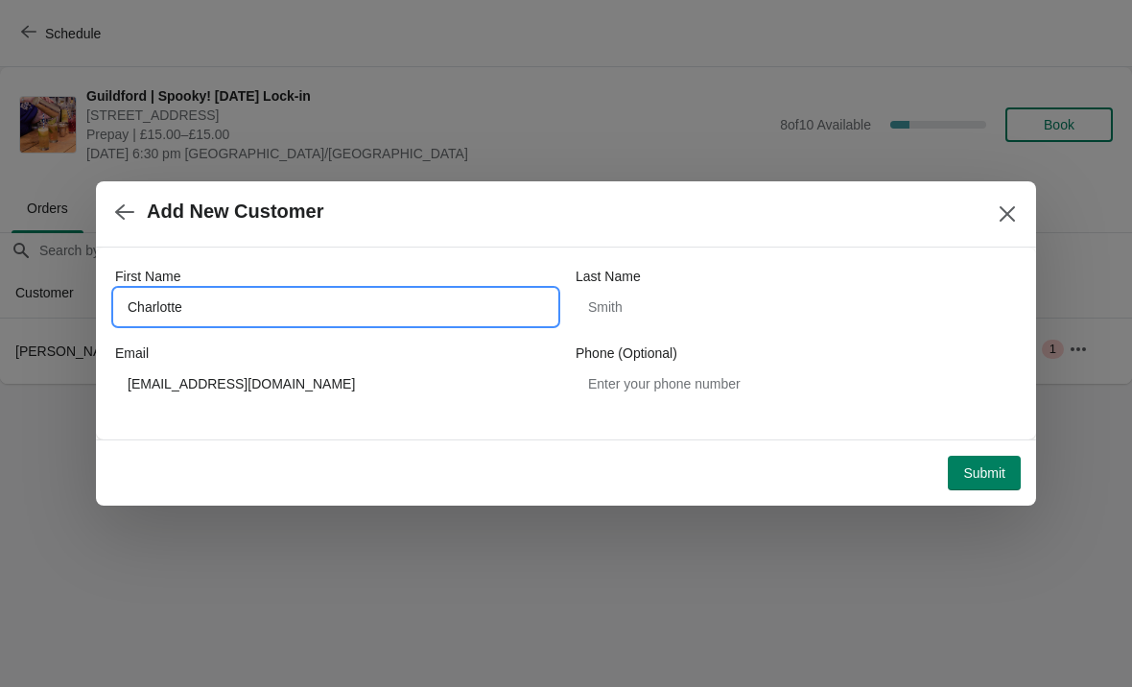
type input "Charlotte"
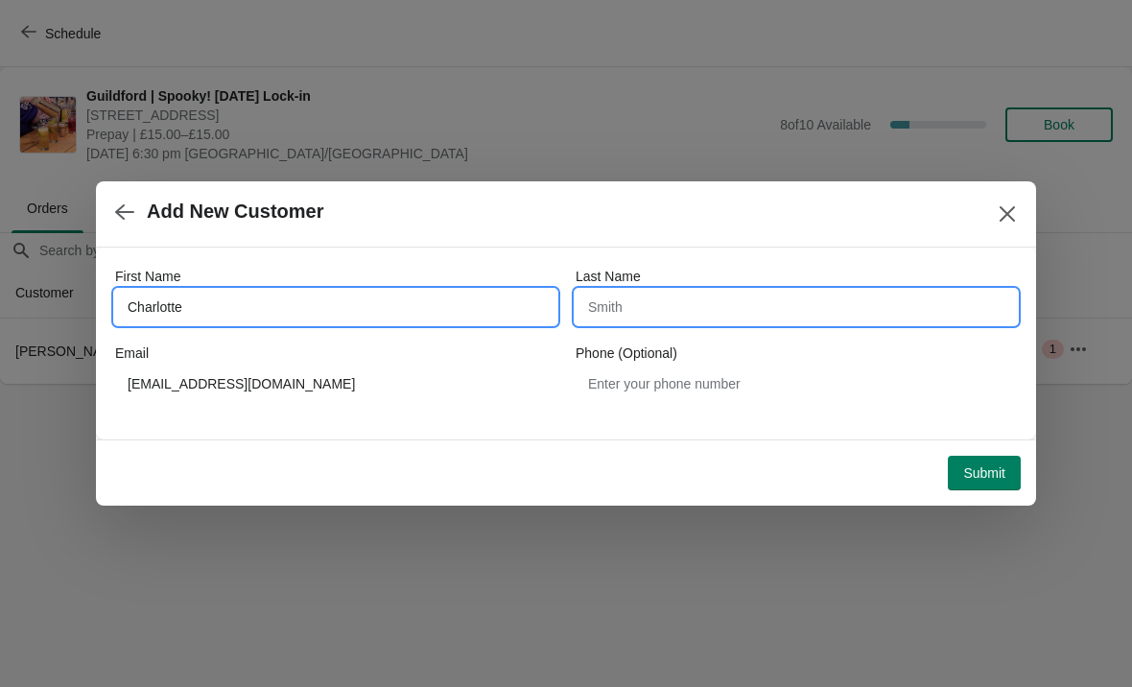
click at [776, 313] on input "Last Name" at bounding box center [796, 307] width 441 height 35
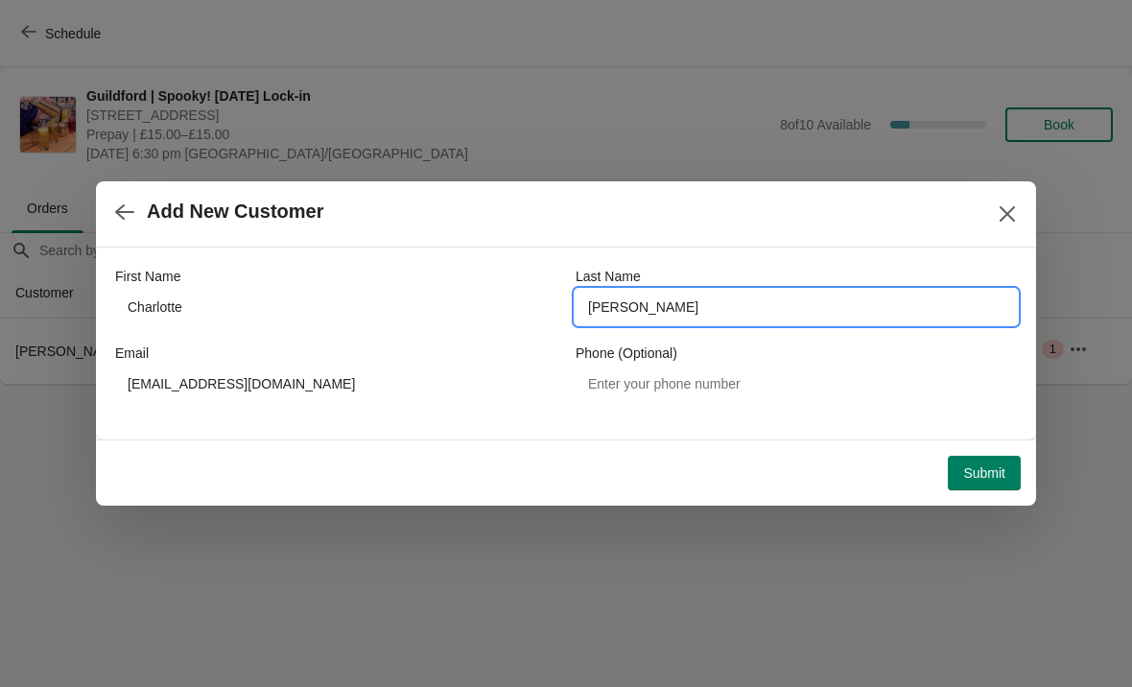
type input "Allan"
click at [989, 471] on span "Submit" at bounding box center [984, 472] width 42 height 15
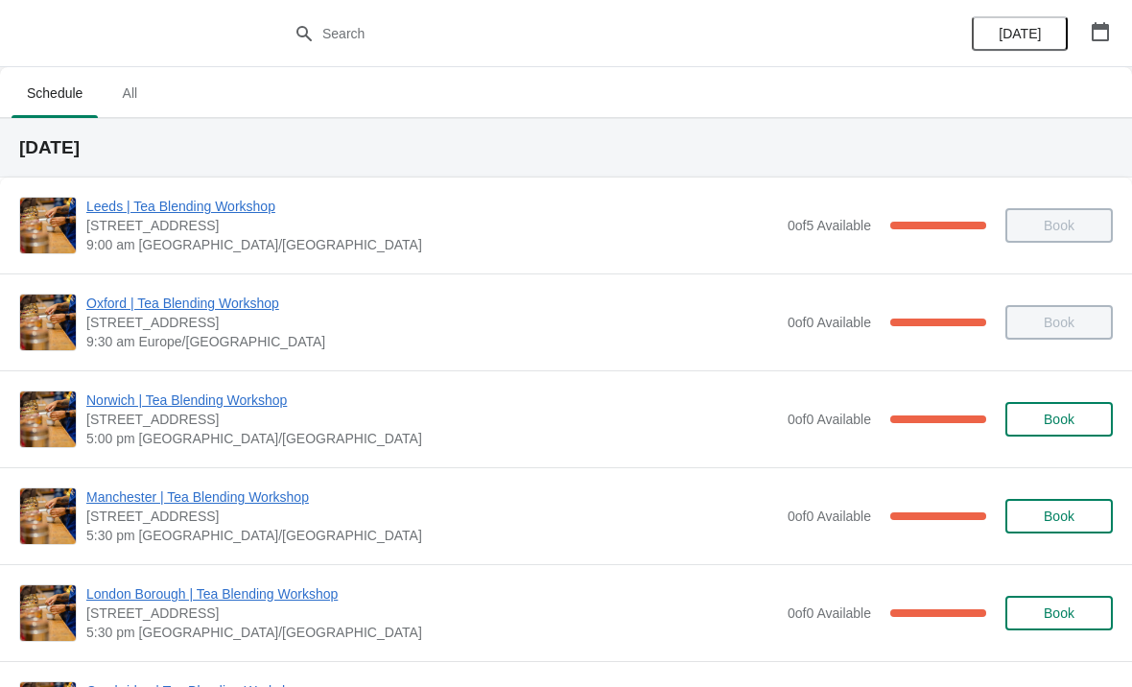
click at [1106, 27] on icon "button" at bounding box center [1100, 31] width 17 height 19
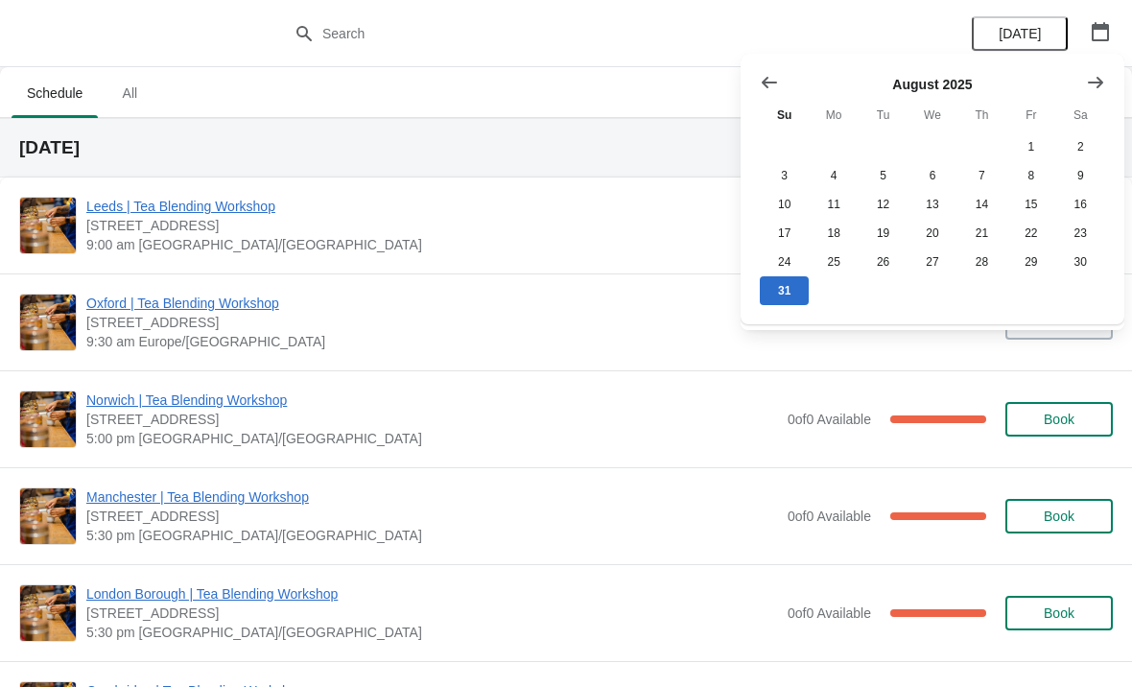
click at [1091, 81] on icon "Show next month, September 2025" at bounding box center [1095, 82] width 19 height 19
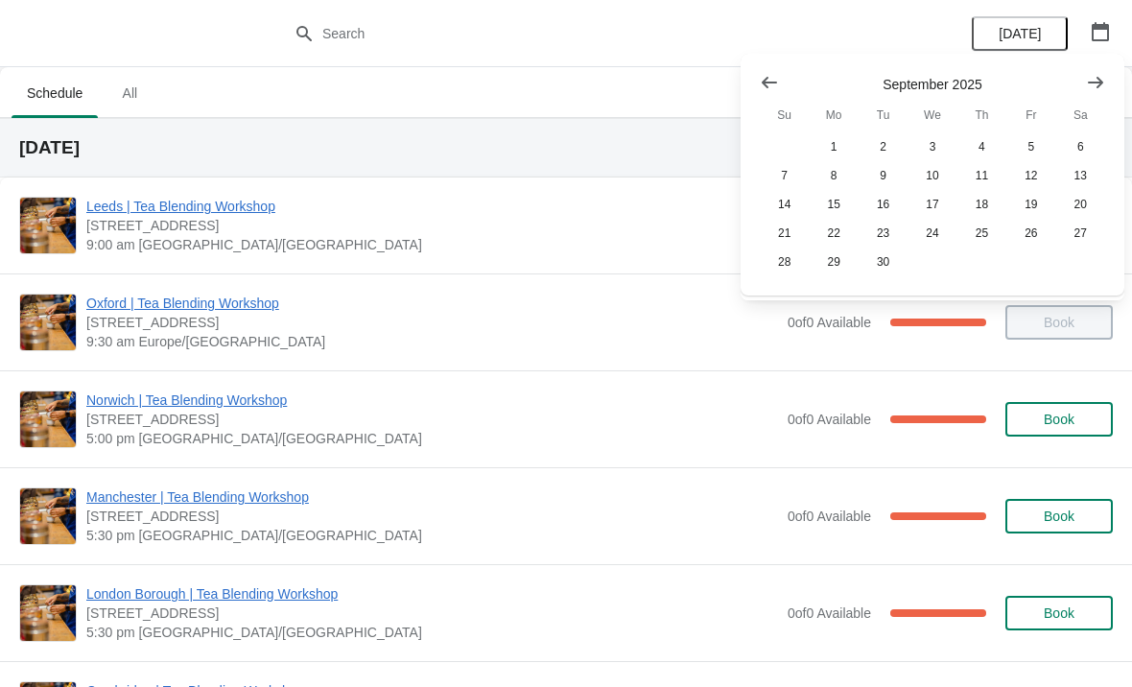
click at [1087, 79] on icon "Show next month, October 2025" at bounding box center [1095, 82] width 19 height 19
click at [991, 267] on button "30" at bounding box center [982, 262] width 49 height 29
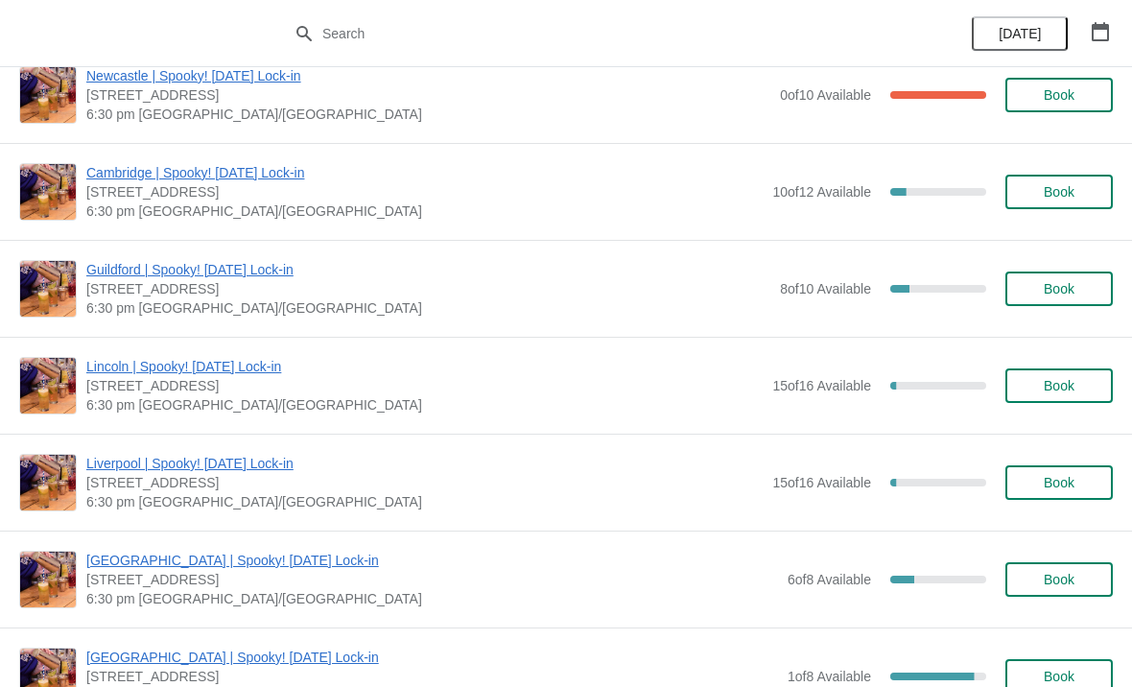
scroll to position [1683, 0]
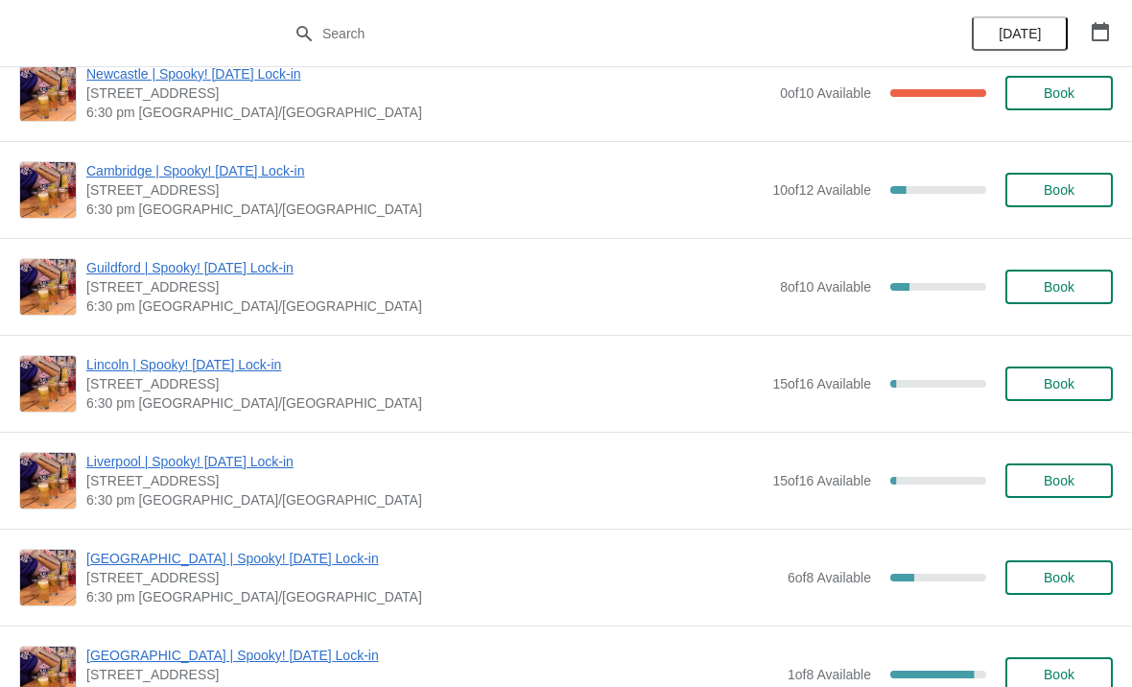
click at [1079, 287] on span "Book" at bounding box center [1059, 286] width 73 height 15
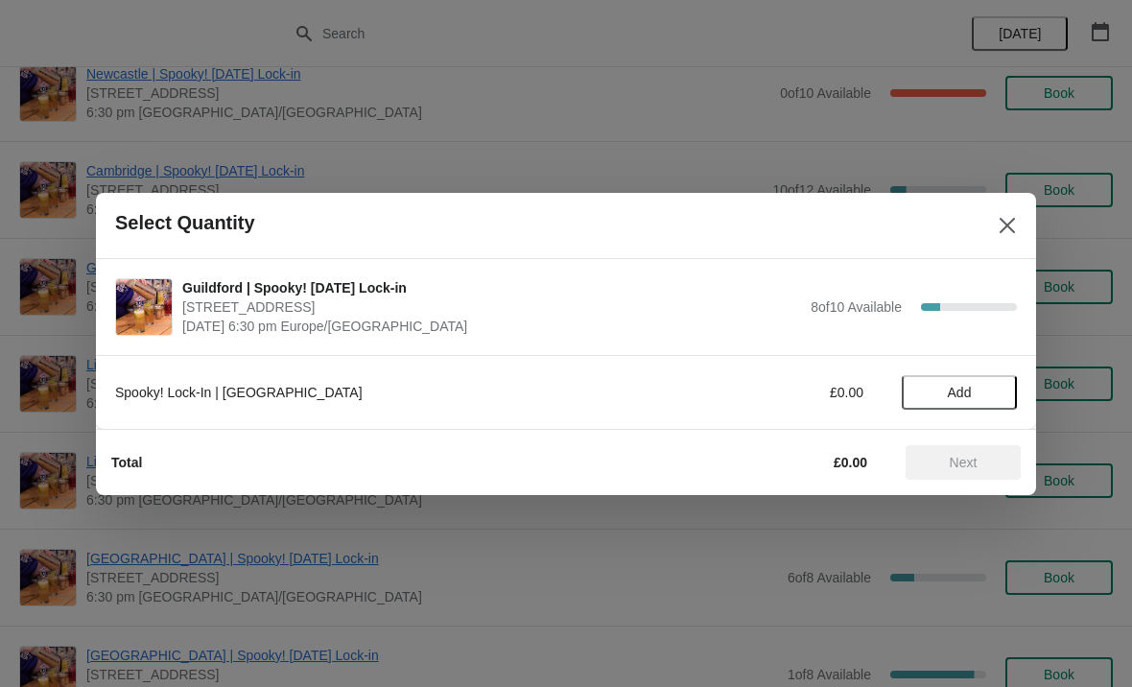
click at [973, 398] on span "Add" at bounding box center [959, 392] width 81 height 15
click at [1009, 376] on div "Spooky! Lock-In | Guildford £15.00 1" at bounding box center [566, 392] width 902 height 35
click at [986, 375] on div "Spooky! Lock-In | Guildford £15.00 1" at bounding box center [566, 392] width 902 height 35
click at [1012, 399] on div "1" at bounding box center [959, 392] width 115 height 20
click at [998, 392] on icon at bounding box center [992, 392] width 20 height 20
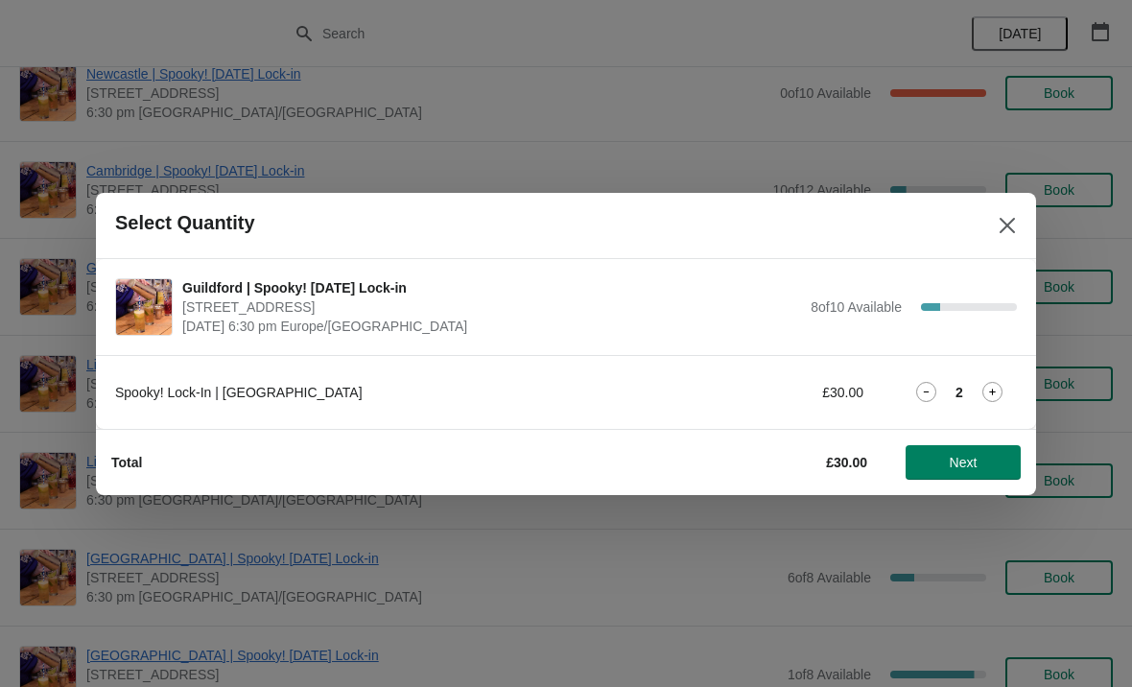
click at [963, 462] on span "Next" at bounding box center [964, 462] width 28 height 15
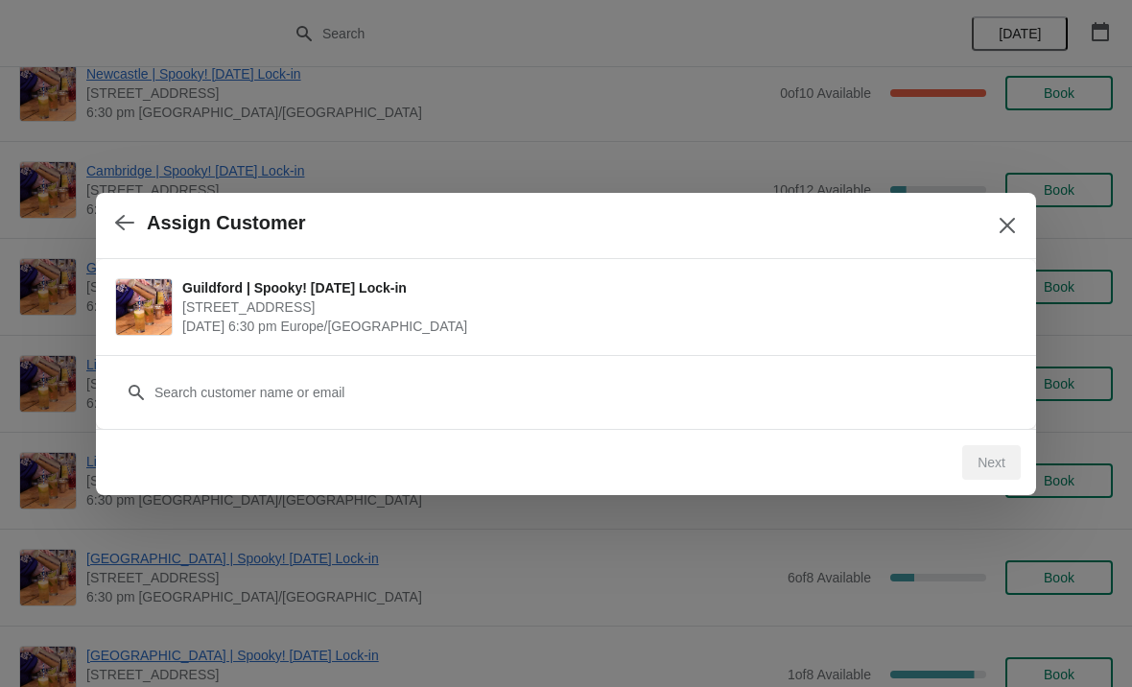
click at [347, 358] on div "Customer" at bounding box center [566, 383] width 902 height 54
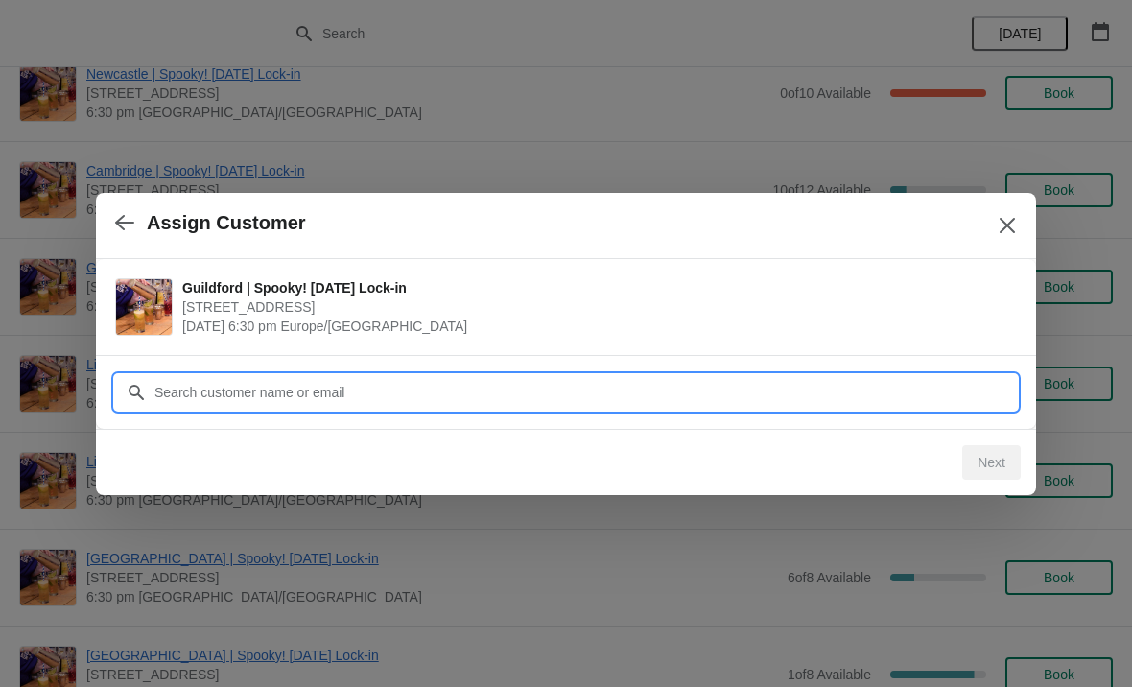
click at [896, 397] on input "Customer" at bounding box center [586, 392] width 864 height 35
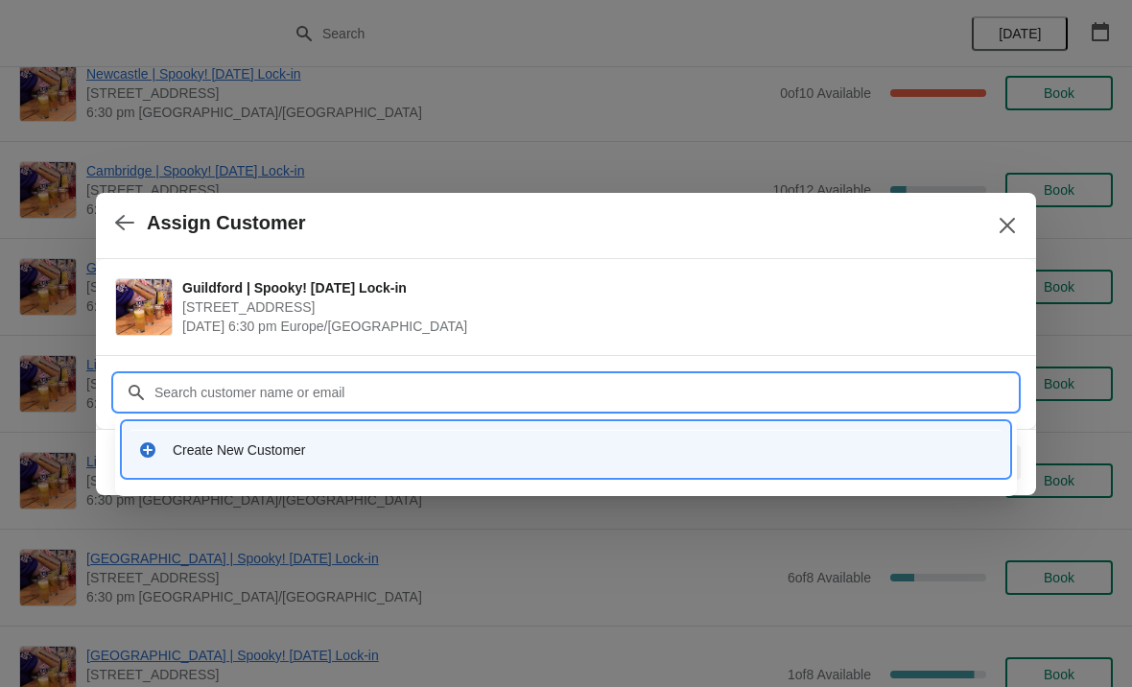
click at [275, 459] on div "Create New Customer" at bounding box center [583, 449] width 821 height 19
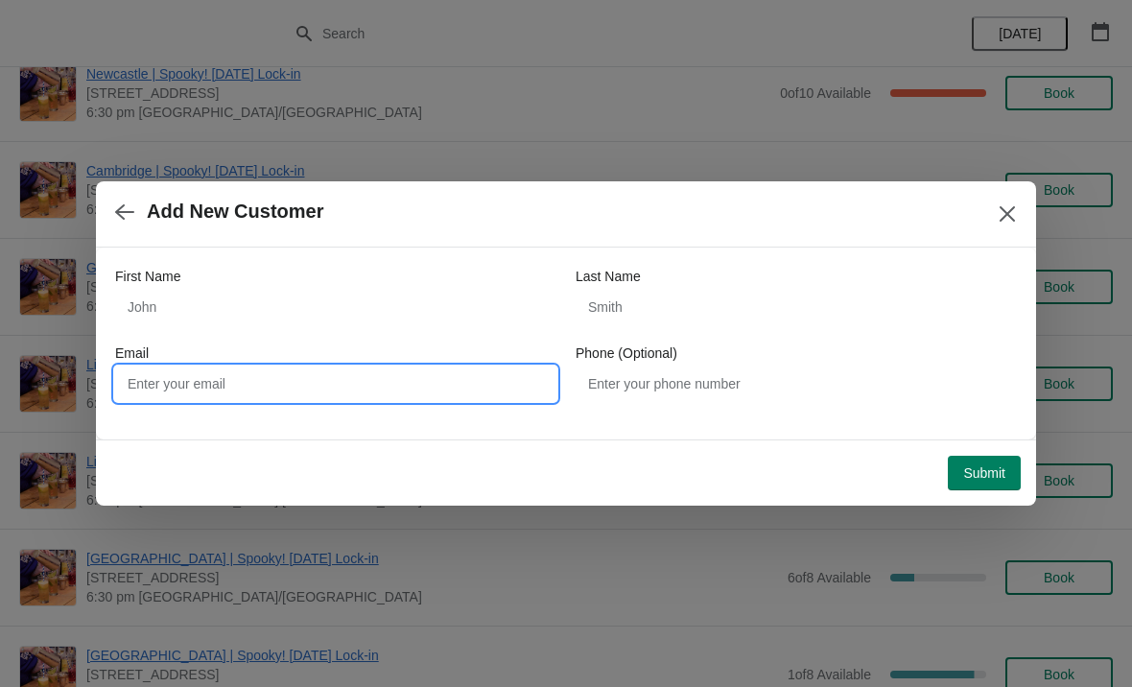
click at [279, 374] on input "Email" at bounding box center [335, 384] width 441 height 35
paste input "Charlotte.allan13@gmail.com"
type input "Charlotte.allan13@gmail.com"
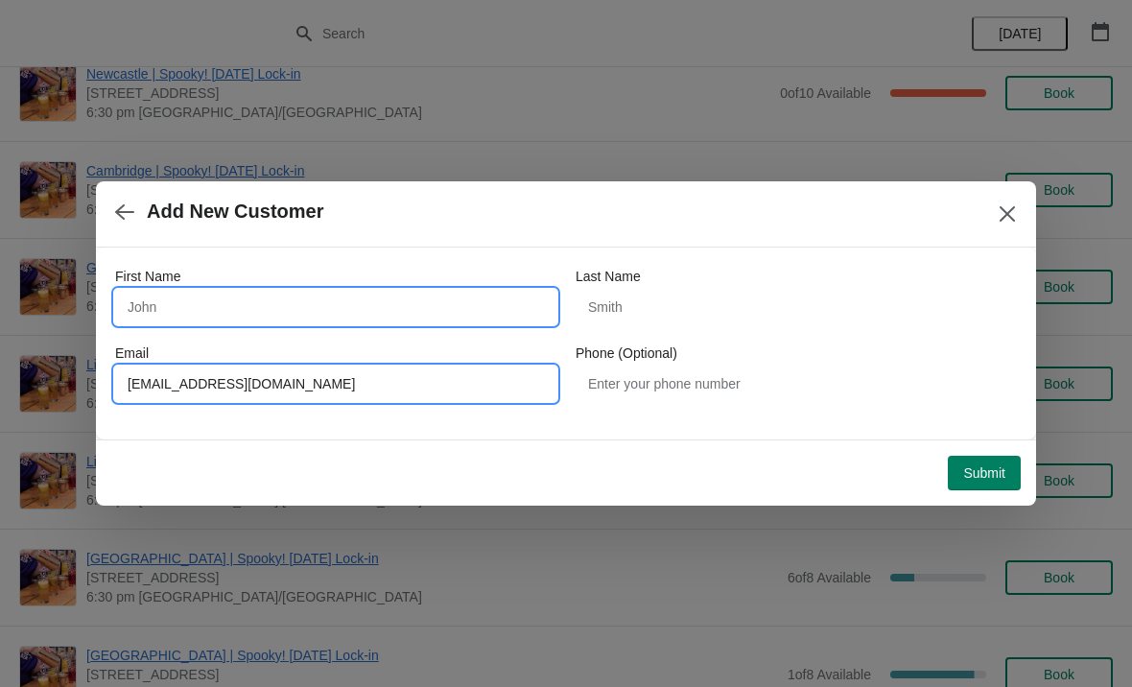
click at [411, 291] on input "First Name" at bounding box center [335, 307] width 441 height 35
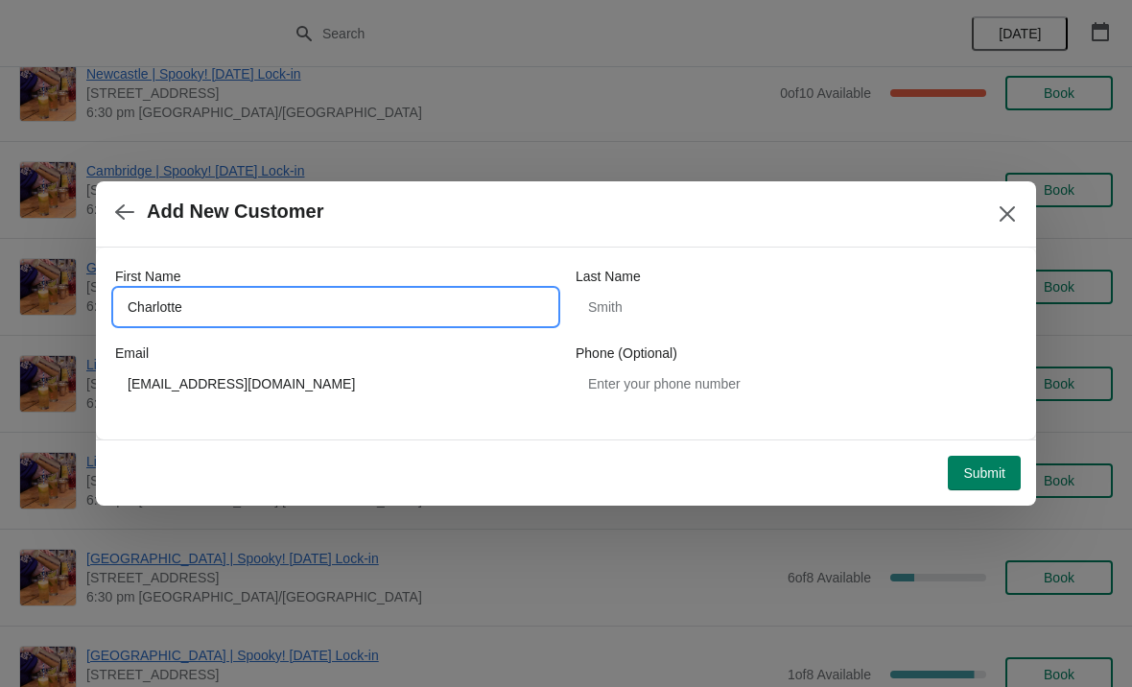
type input "Charlotte"
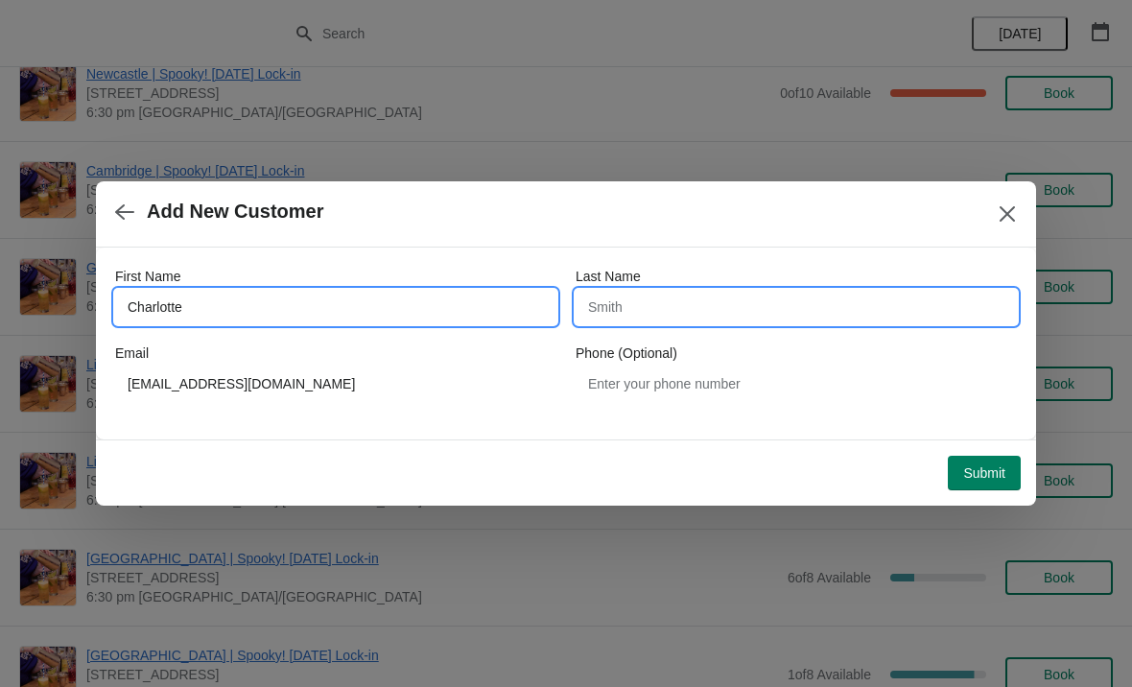
click at [814, 305] on input "Last Name" at bounding box center [796, 307] width 441 height 35
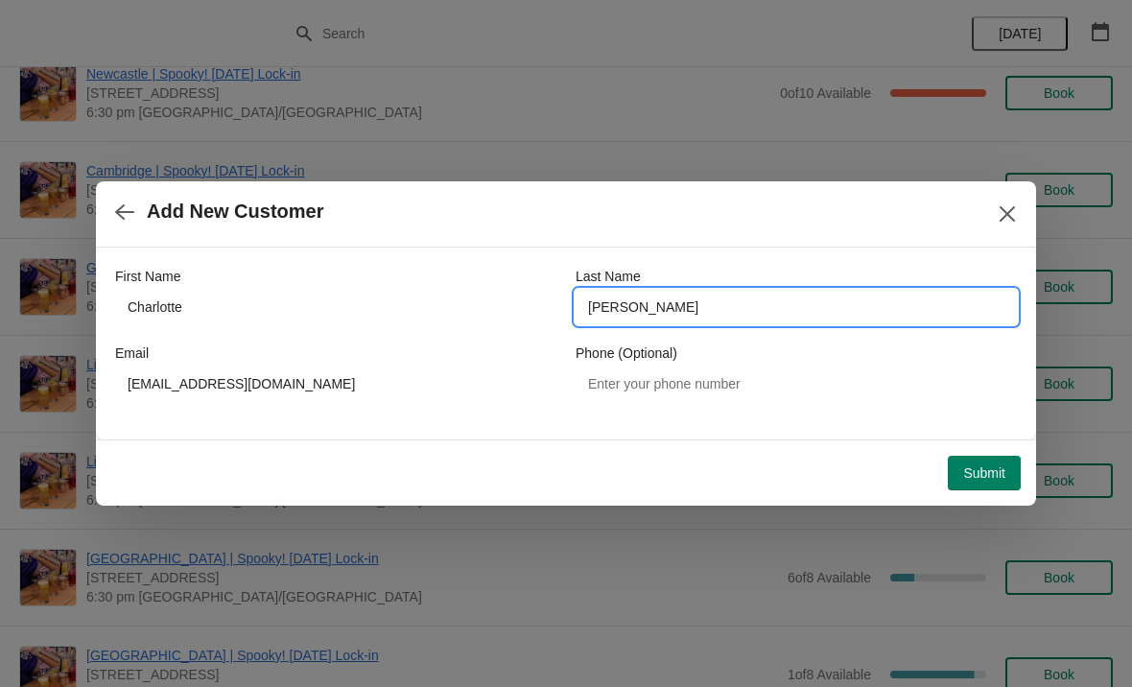
type input "Allan"
click at [989, 472] on span "Submit" at bounding box center [984, 472] width 42 height 15
